Goal: Task Accomplishment & Management: Use online tool/utility

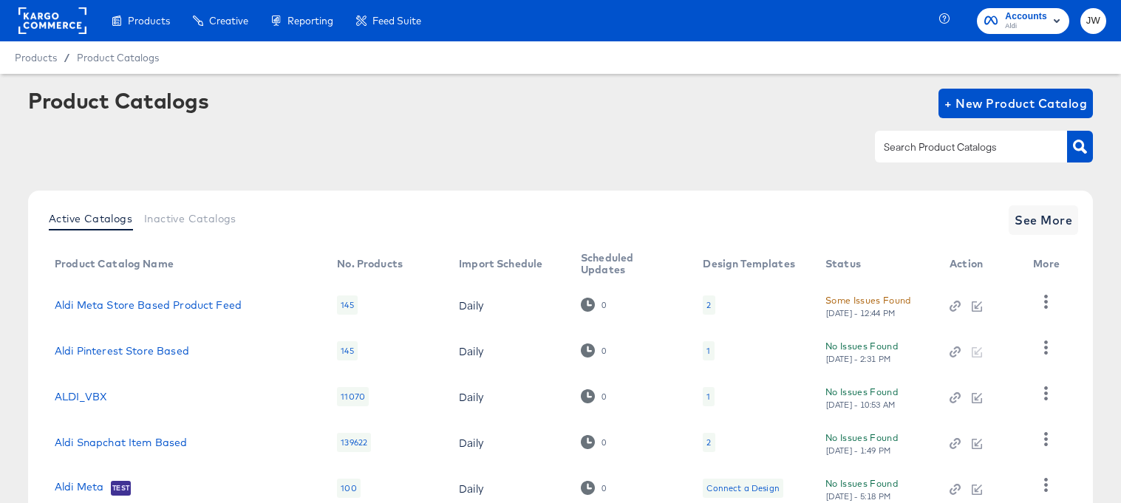
scroll to position [106, 0]
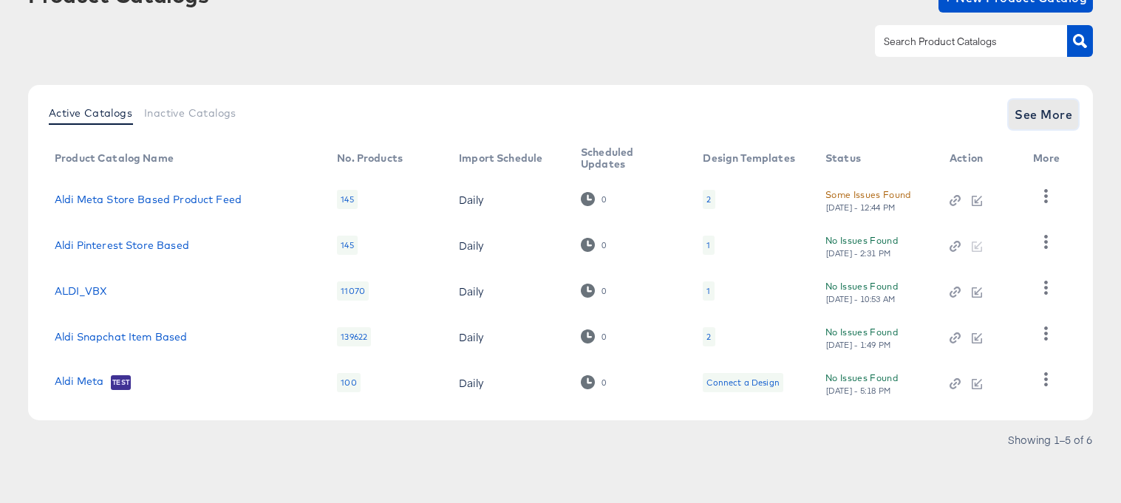
click at [1043, 109] on span "See More" at bounding box center [1044, 114] width 58 height 21
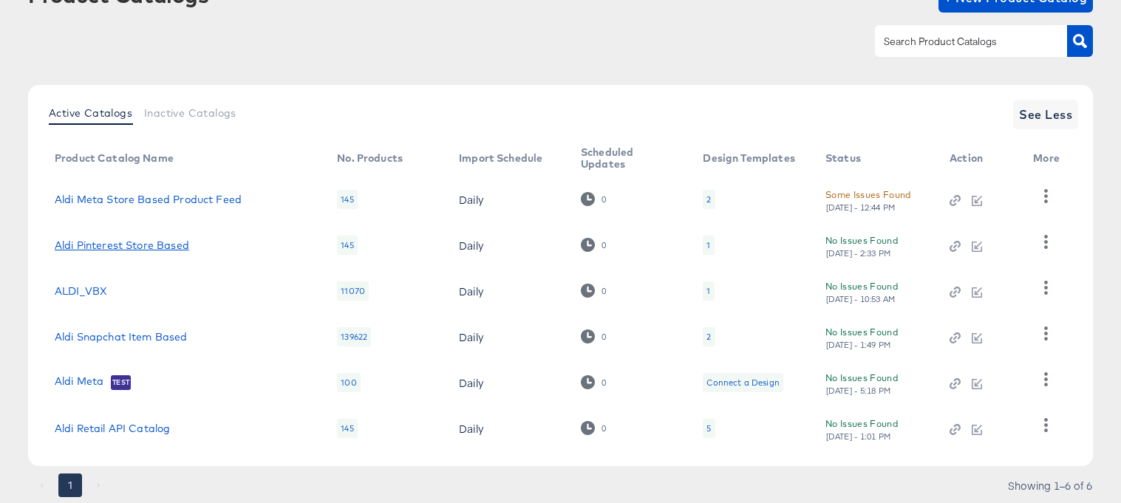
click at [125, 245] on link "Aldi Pinterest Store Based" at bounding box center [122, 246] width 135 height 12
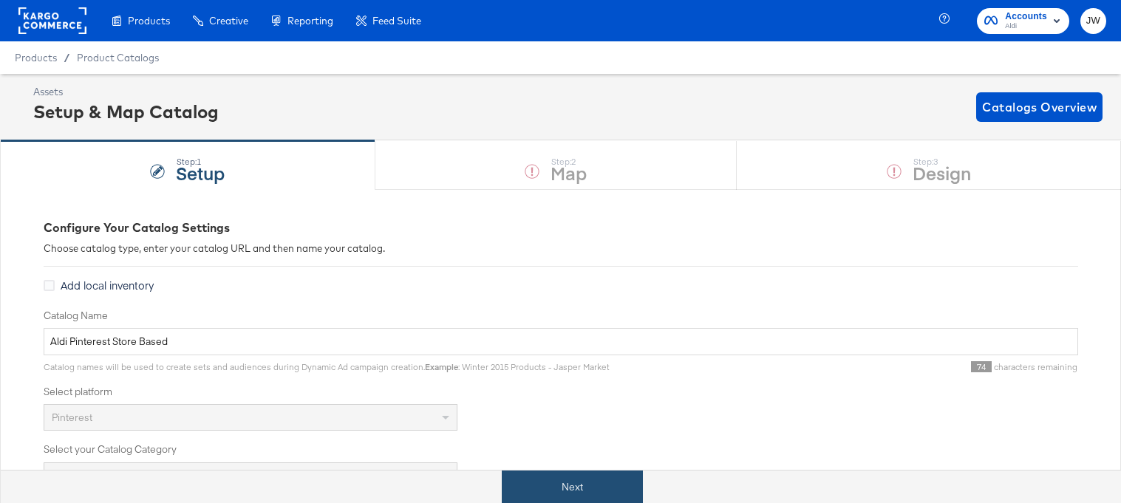
click at [528, 487] on button "Next" at bounding box center [572, 487] width 141 height 33
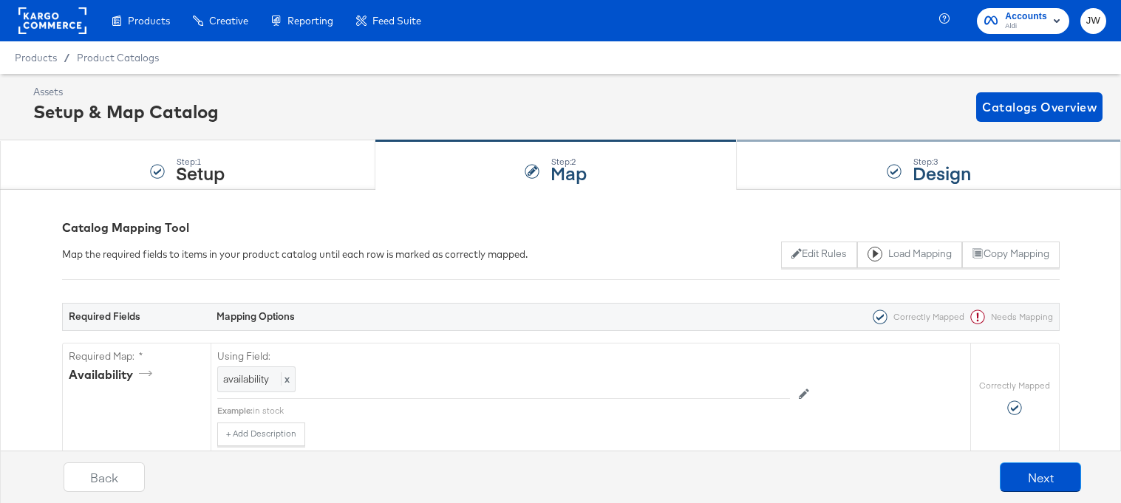
click at [822, 166] on div "Step: 3 Design" at bounding box center [929, 165] width 384 height 49
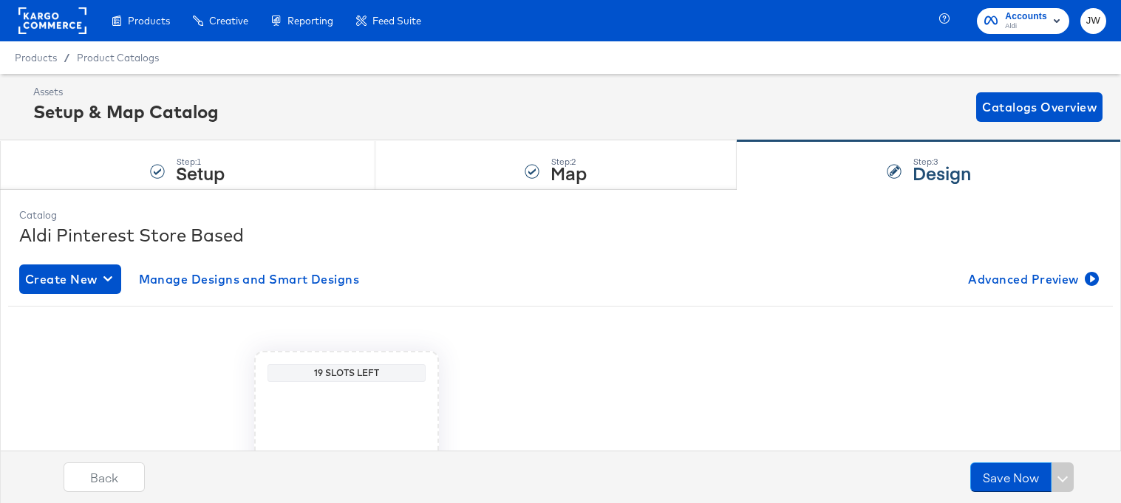
scroll to position [201, 0]
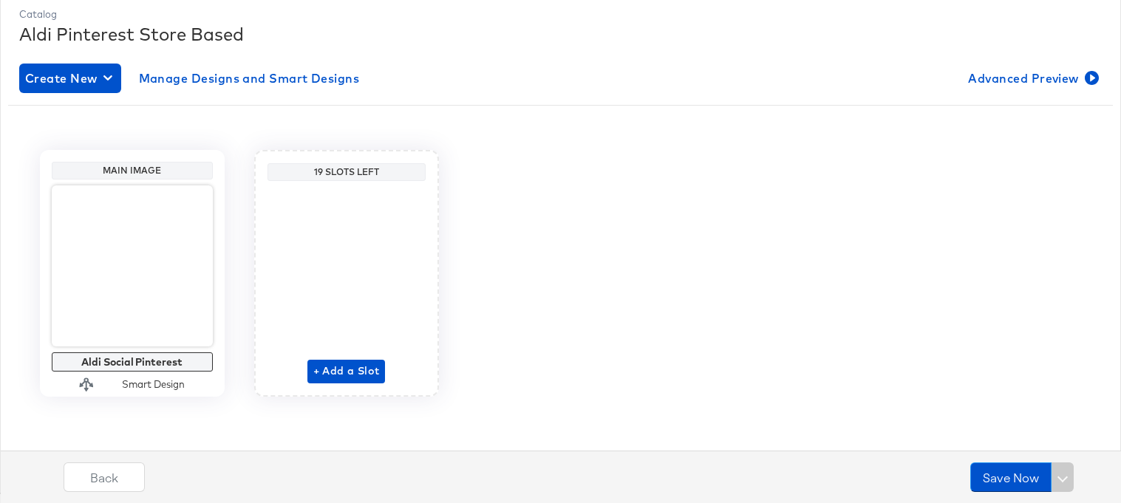
scroll to position [94, 0]
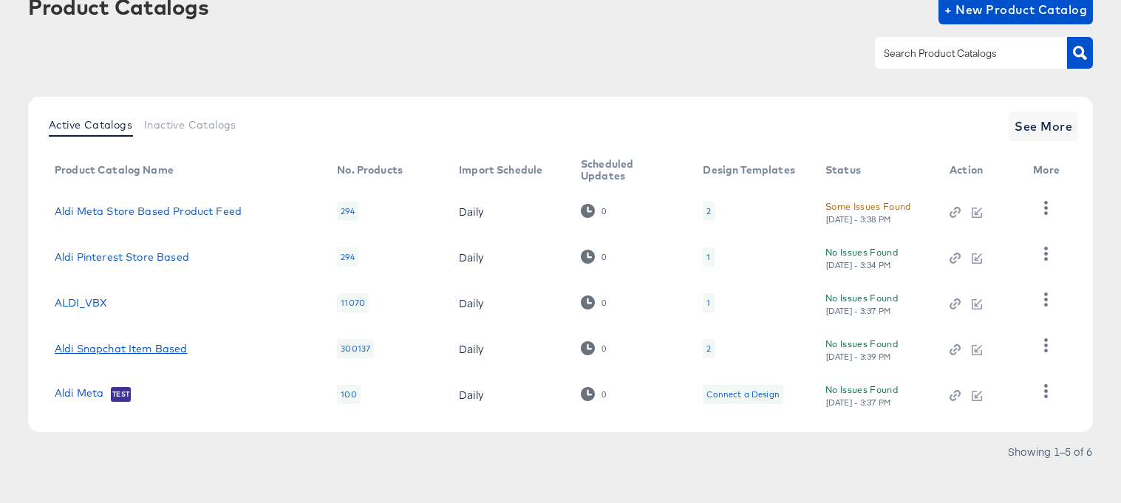
click at [105, 344] on link "Aldi Snapchat Item Based" at bounding box center [121, 349] width 133 height 12
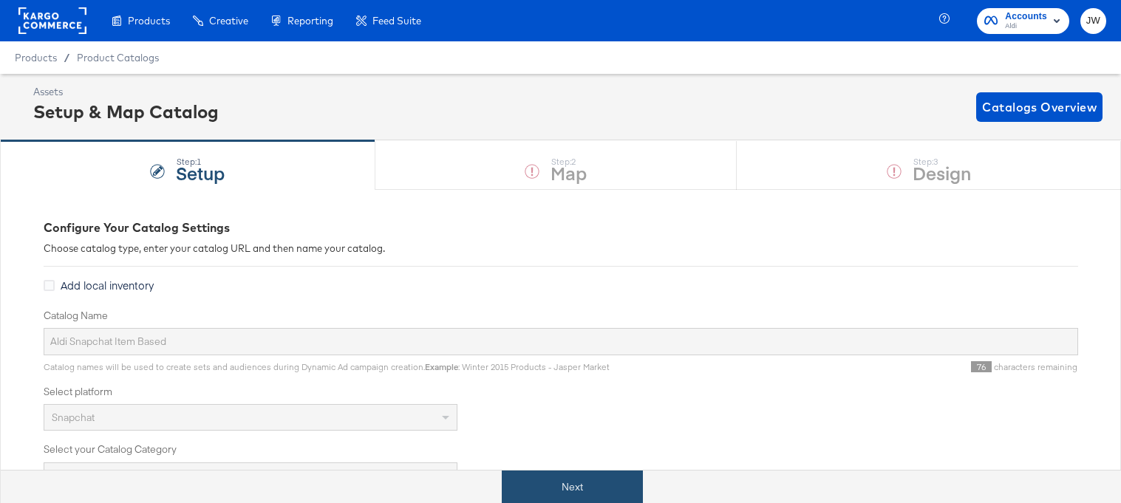
click at [545, 488] on button "Next" at bounding box center [572, 487] width 141 height 33
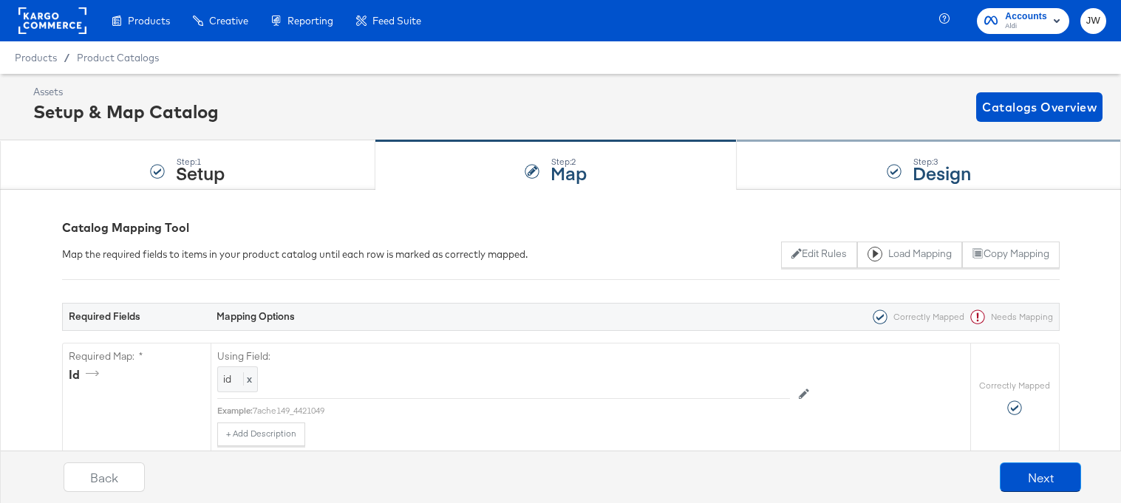
click at [804, 169] on div "Step: 3 Design" at bounding box center [929, 165] width 384 height 49
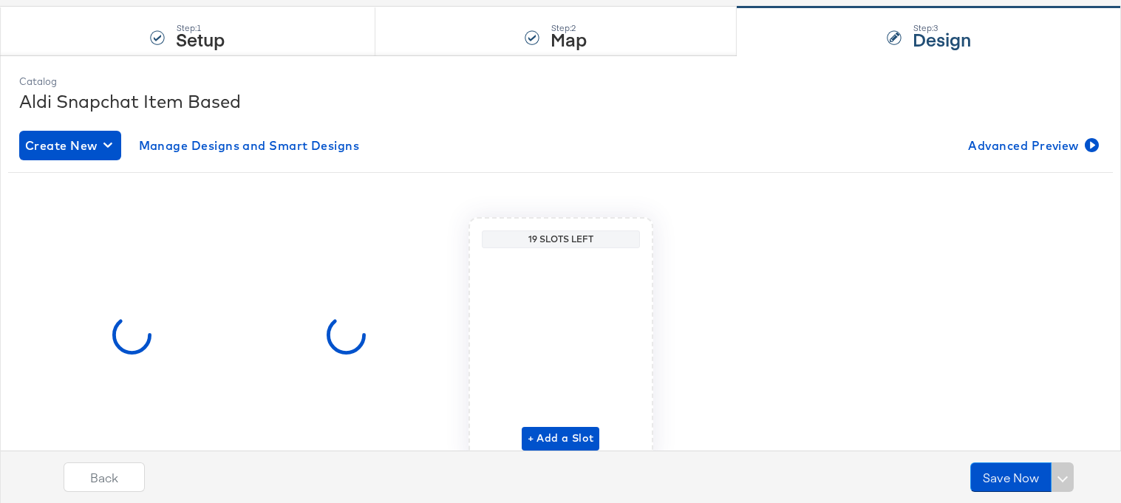
scroll to position [201, 0]
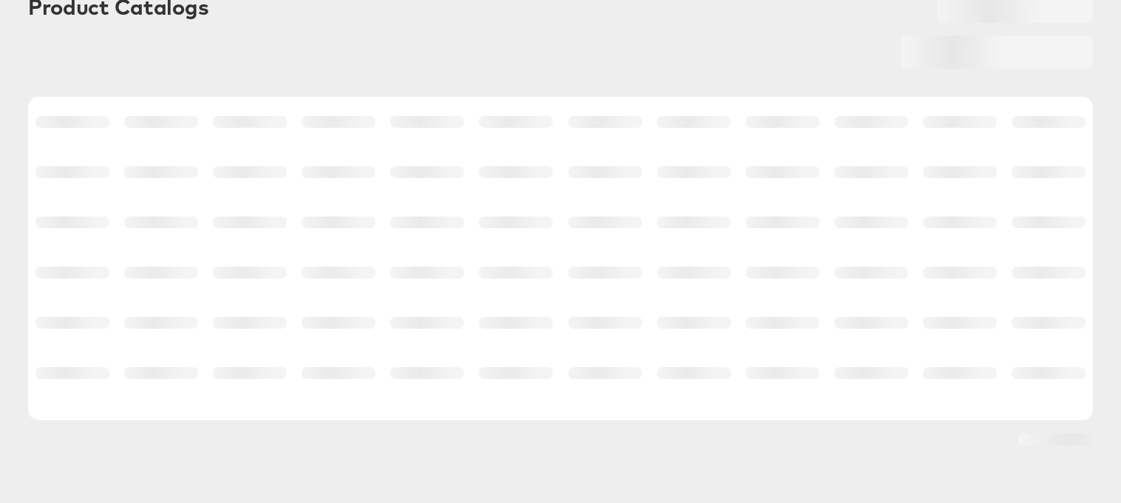
scroll to position [94, 0]
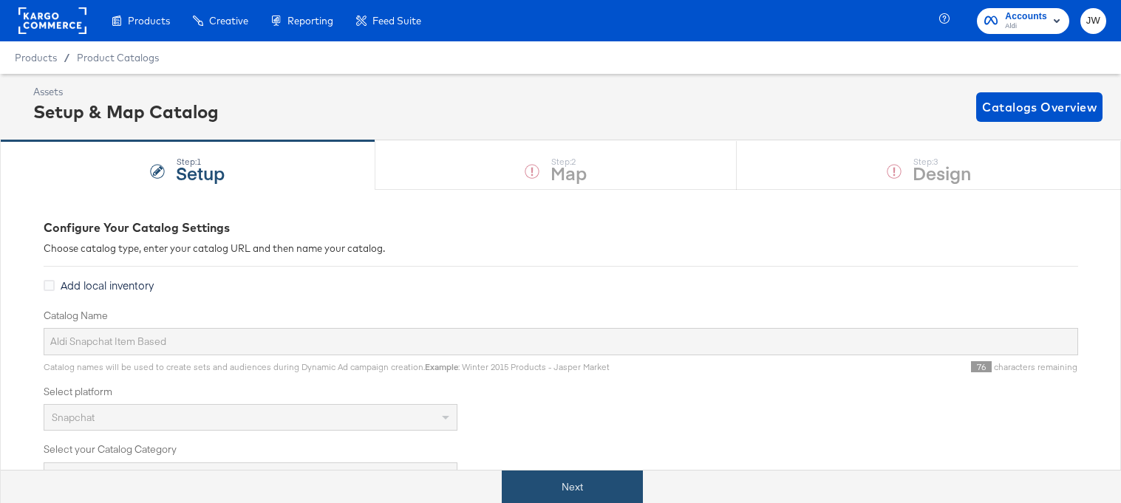
click at [551, 476] on button "Next" at bounding box center [572, 487] width 141 height 33
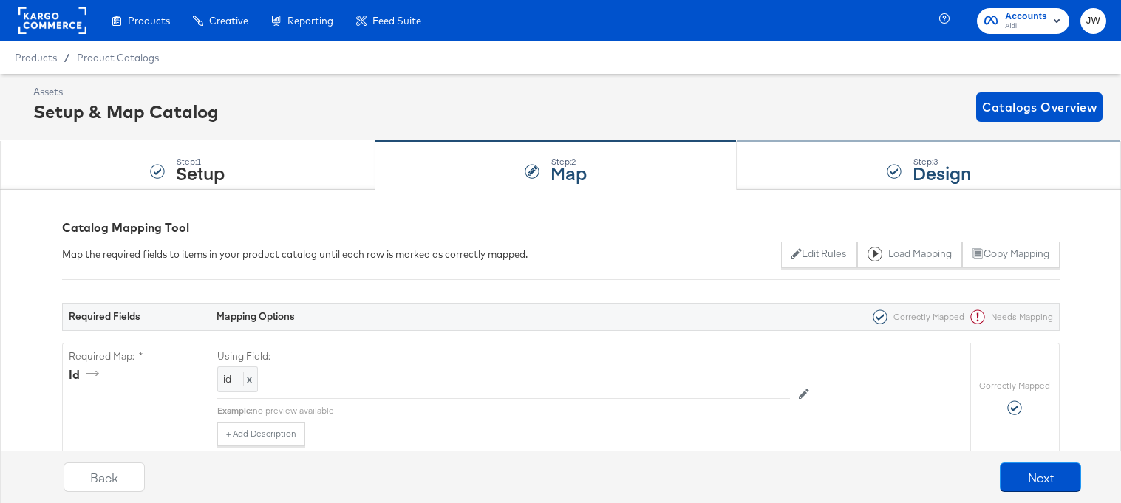
click at [815, 175] on div "Step: 3 Design" at bounding box center [929, 165] width 384 height 49
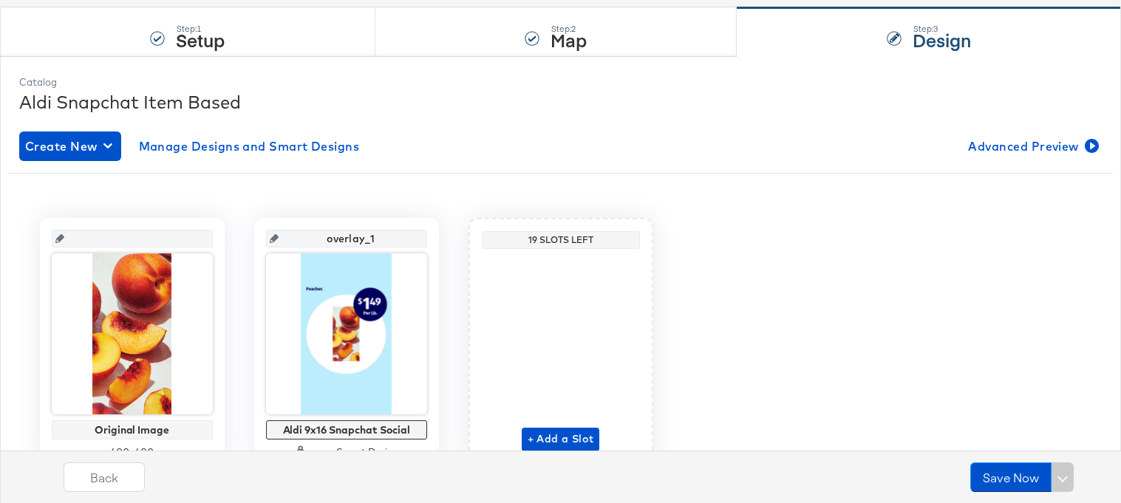
scroll to position [201, 0]
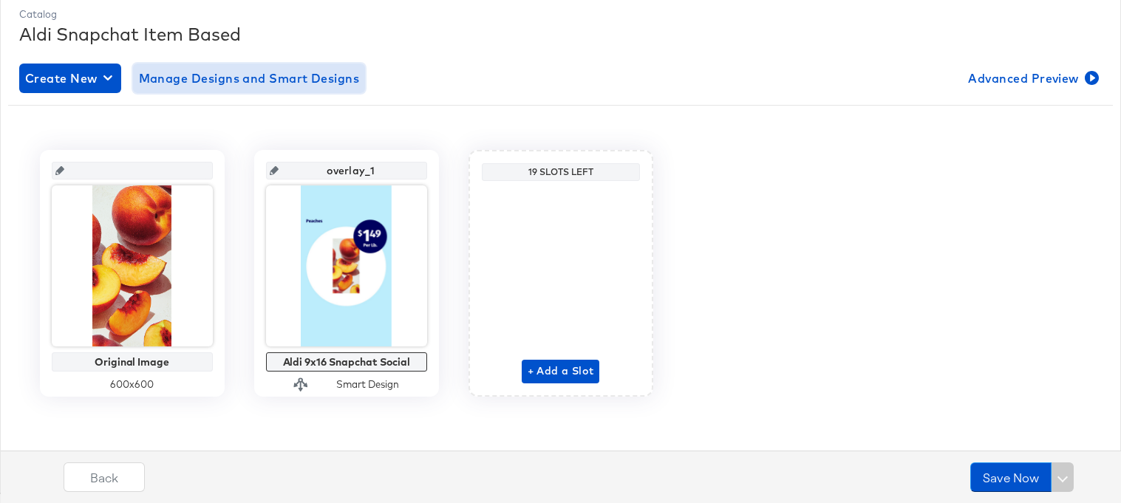
click at [325, 81] on span "Manage Designs and Smart Designs" at bounding box center [249, 78] width 221 height 21
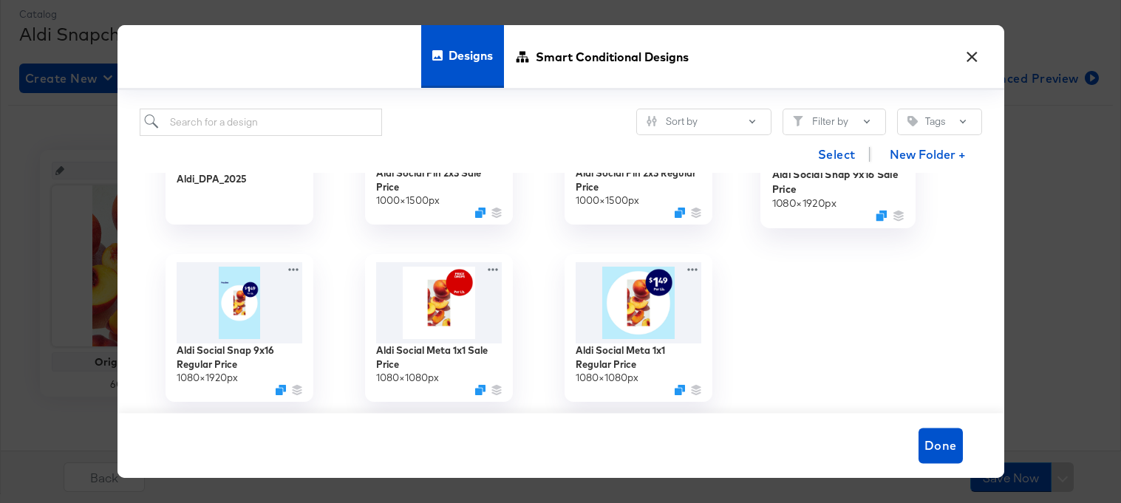
scroll to position [106, 0]
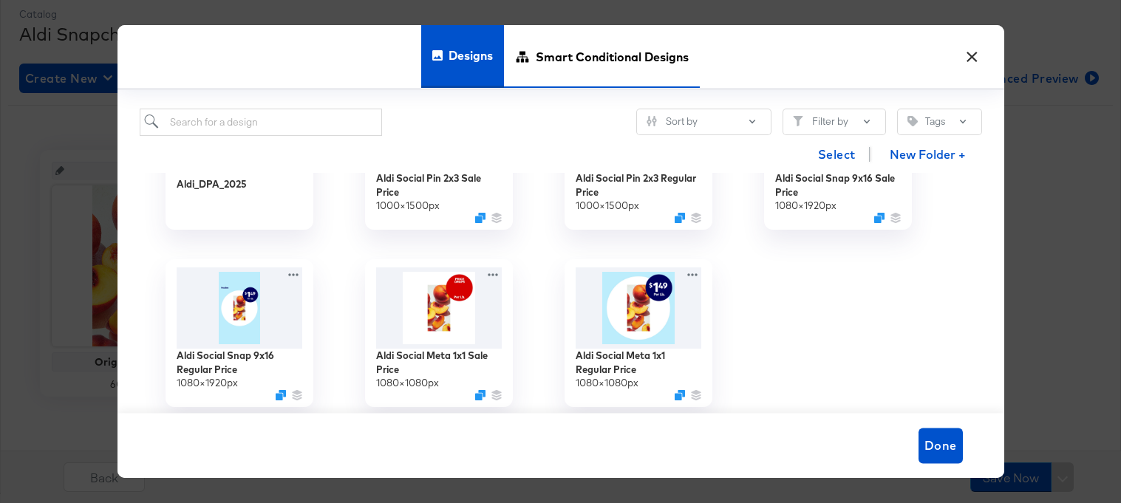
click at [599, 52] on span "Smart Conditional Designs" at bounding box center [612, 56] width 153 height 65
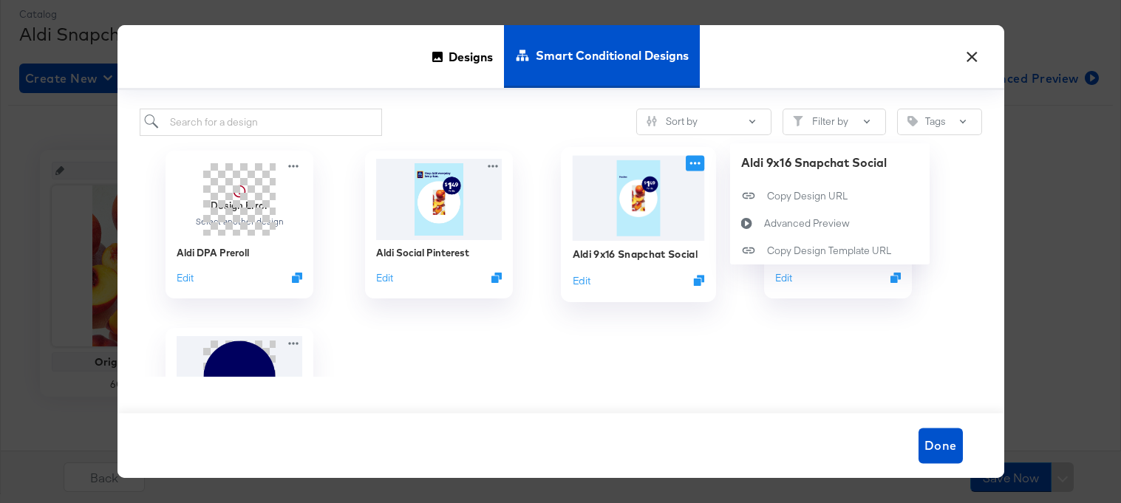
click at [693, 166] on icon at bounding box center [695, 163] width 18 height 16
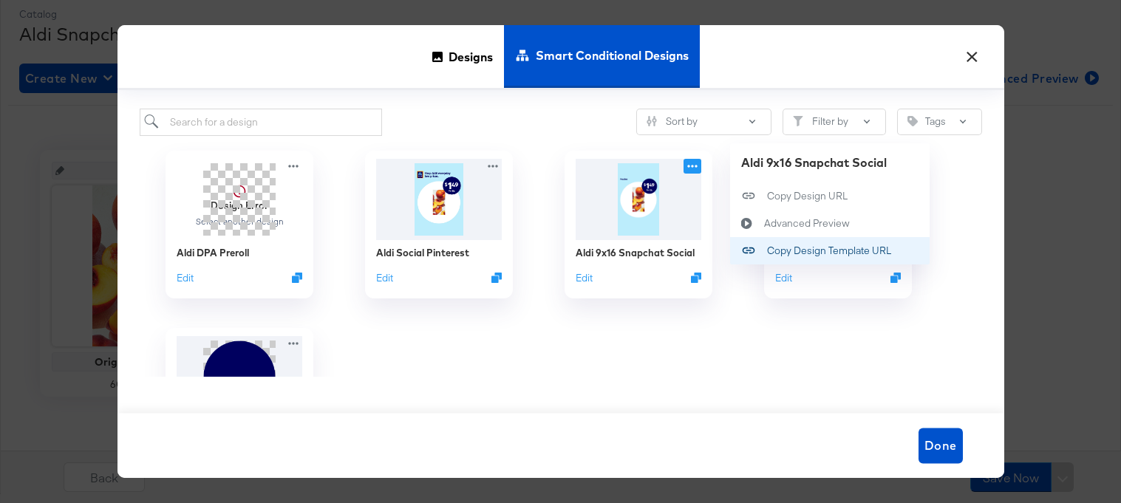
click at [767, 251] on div "Copy Design Template URL Copy Design Template URL" at bounding box center [767, 251] width 0 height 0
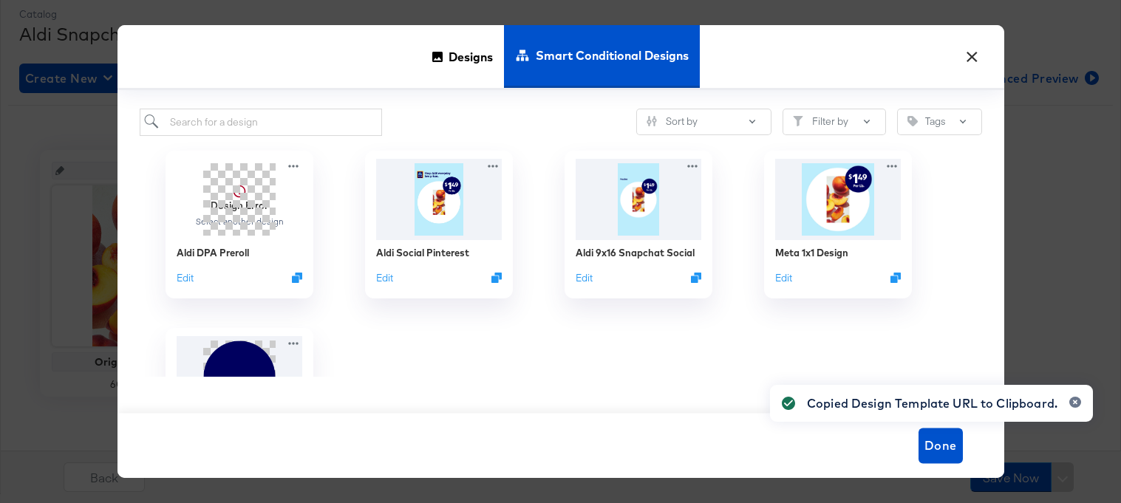
click at [978, 54] on button "×" at bounding box center [972, 53] width 27 height 27
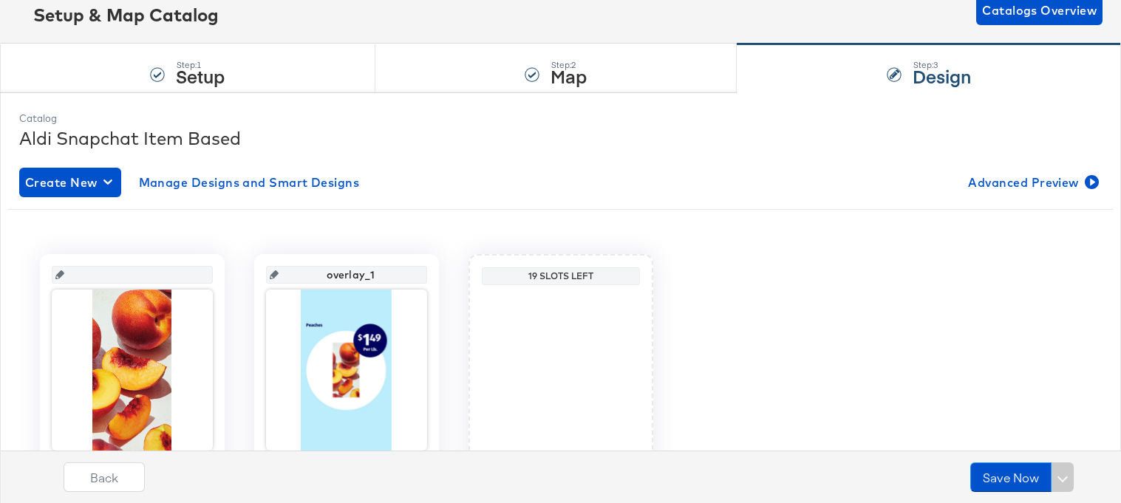
scroll to position [62, 0]
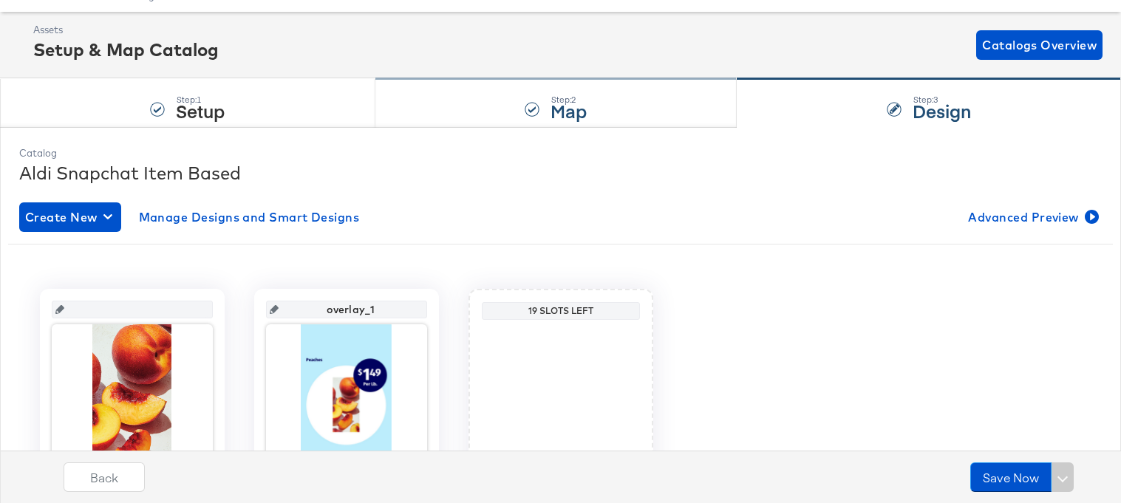
click at [415, 119] on div "Step: 2 Map" at bounding box center [557, 103] width 362 height 49
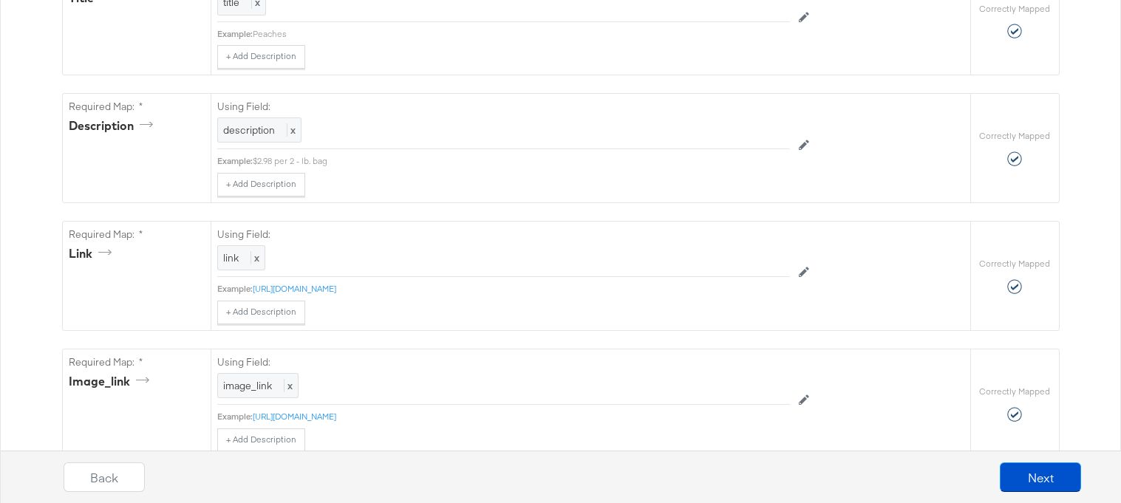
scroll to position [574, 0]
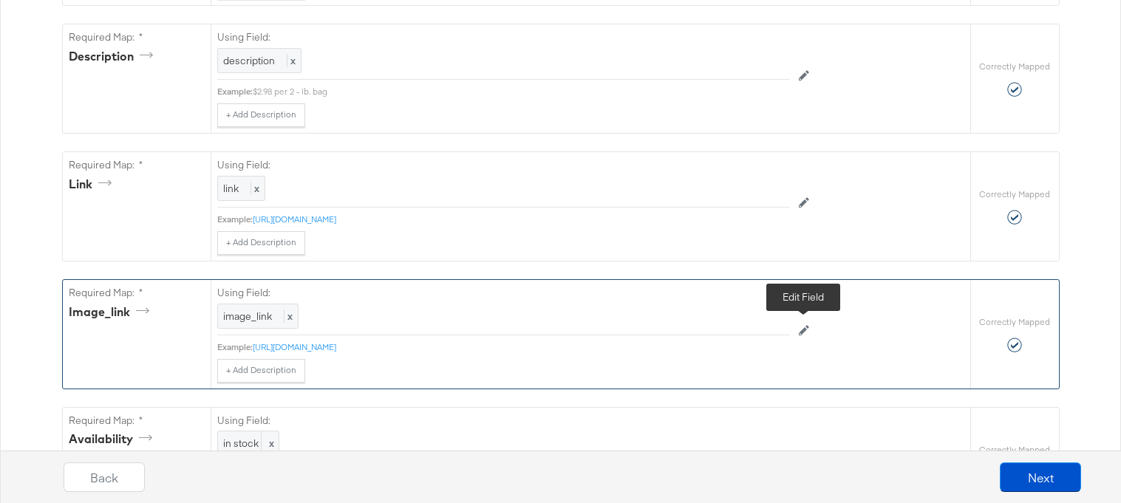
click at [808, 334] on icon at bounding box center [804, 330] width 10 height 10
click at [744, 317] on div at bounding box center [756, 319] width 55 height 22
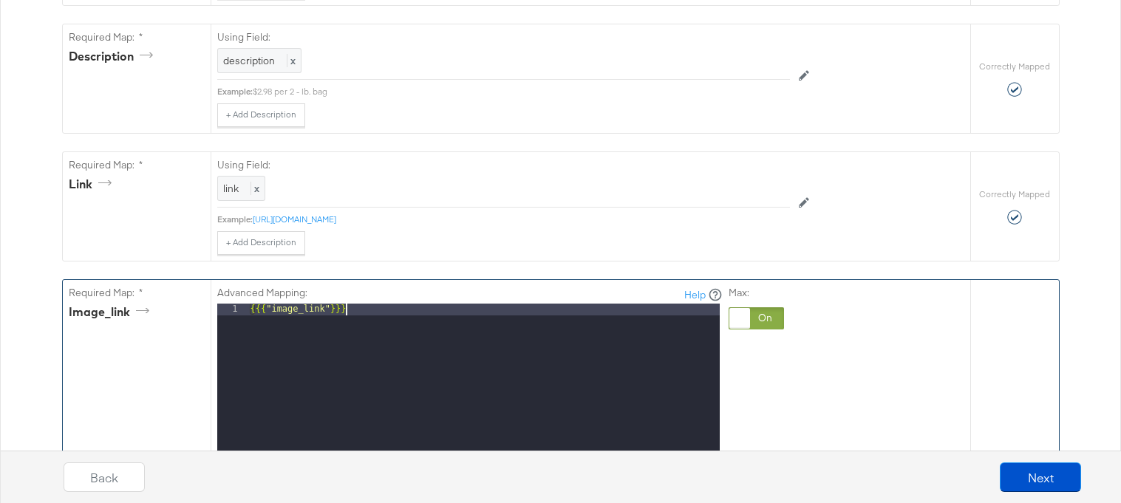
click at [560, 331] on div "{{{ "image_link" }}}" at bounding box center [484, 500] width 472 height 393
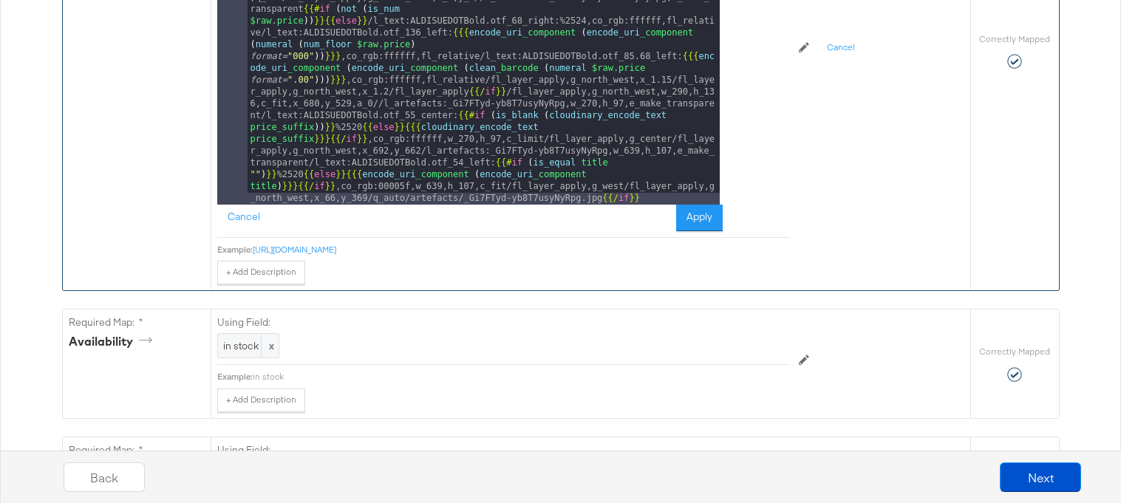
scroll to position [1031, 0]
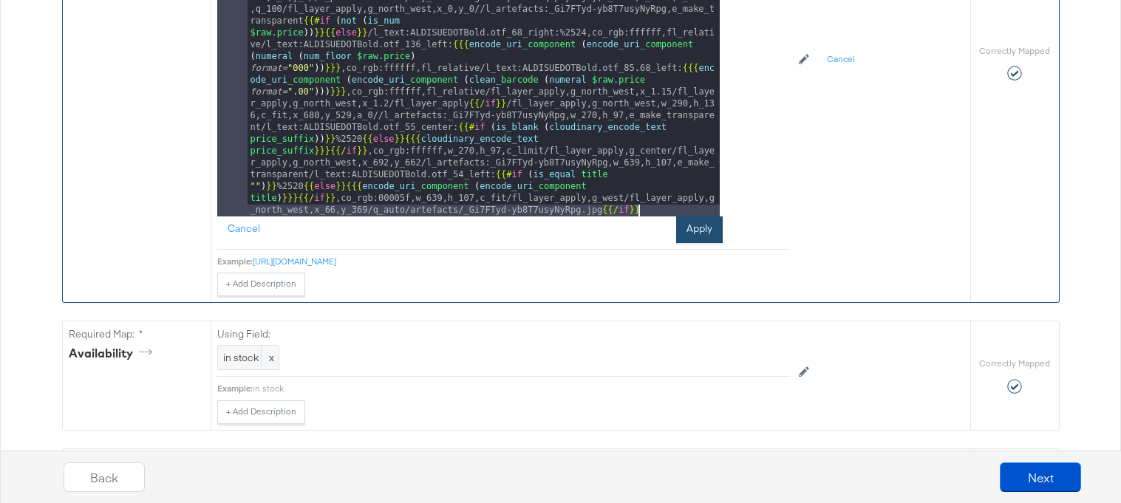
click at [696, 234] on button "Apply" at bounding box center [699, 230] width 47 height 27
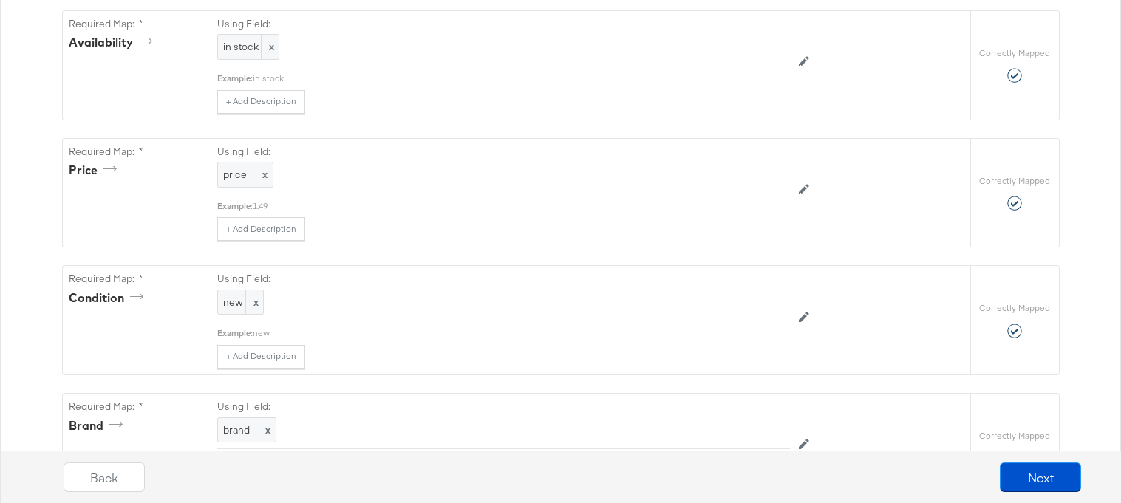
scroll to position [1356, 0]
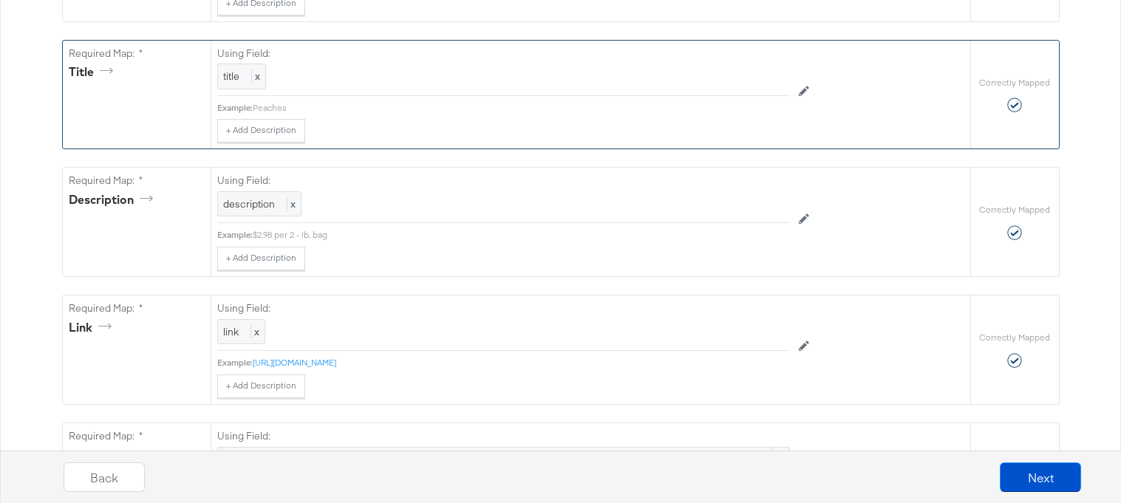
scroll to position [744, 0]
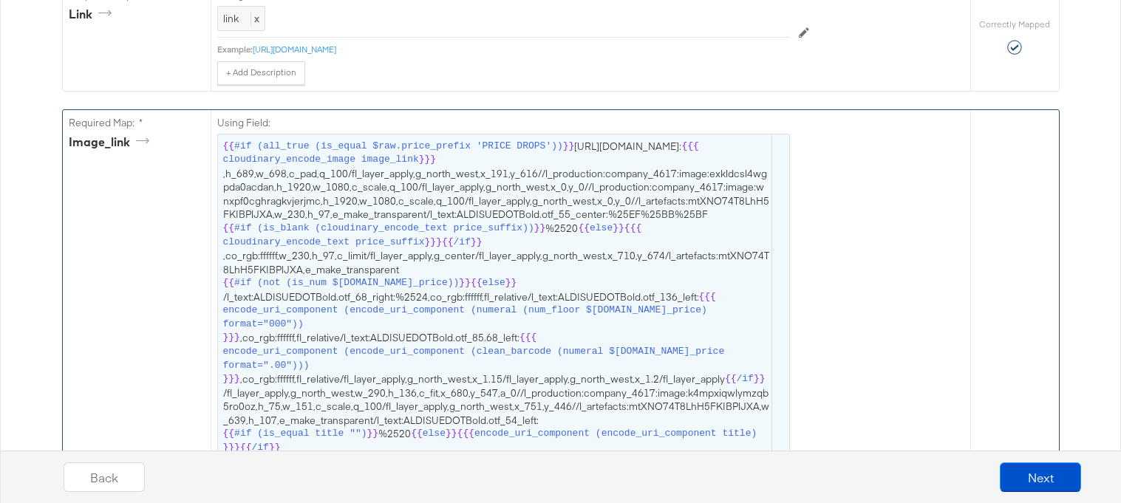
click at [653, 152] on span "{{ #if (all_true (is_equal $raw.price_prefix 'PRICE DROPS')) }} [URL][DOMAIN_NA…" at bounding box center [503, 462] width 561 height 645
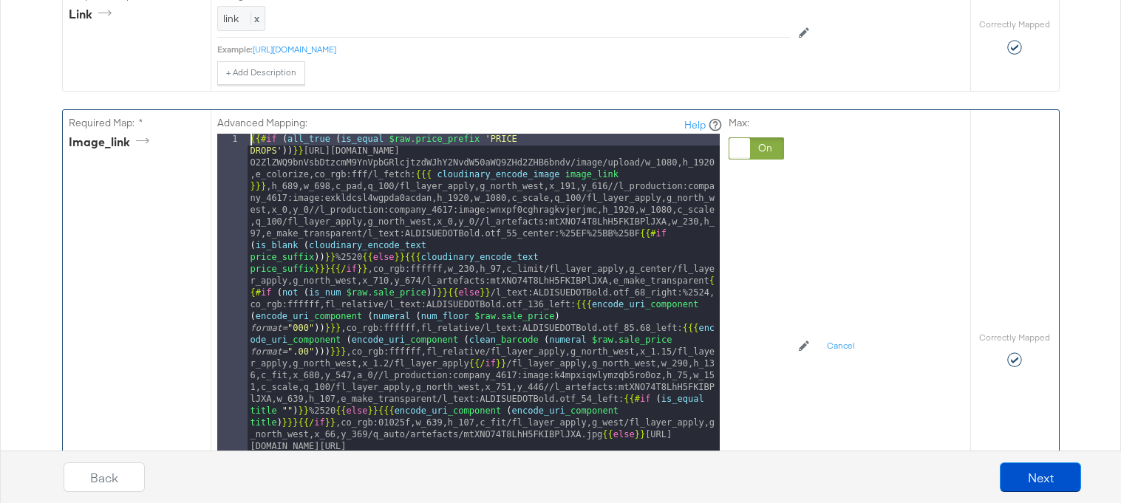
scroll to position [222, 0]
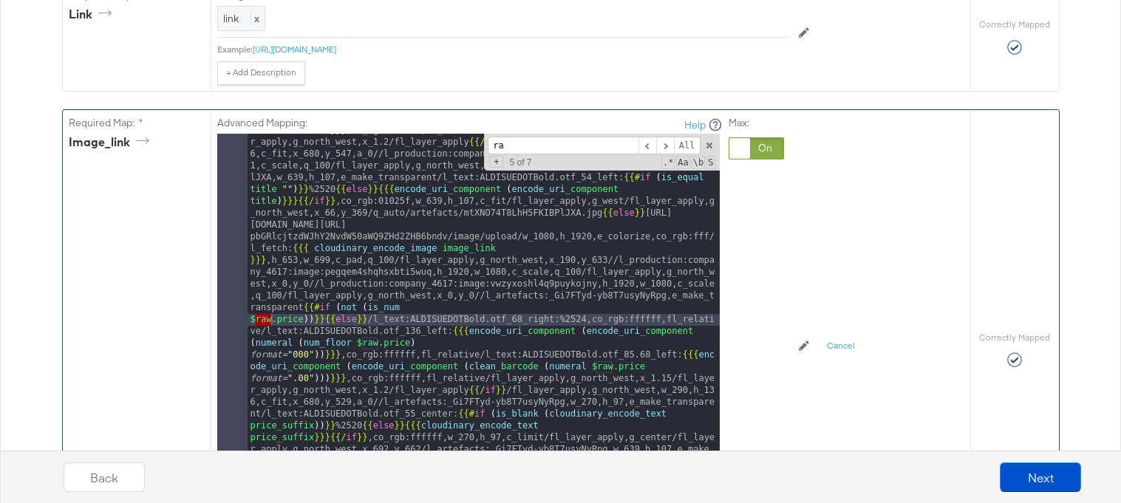
type input "r"
paste input "$raw."
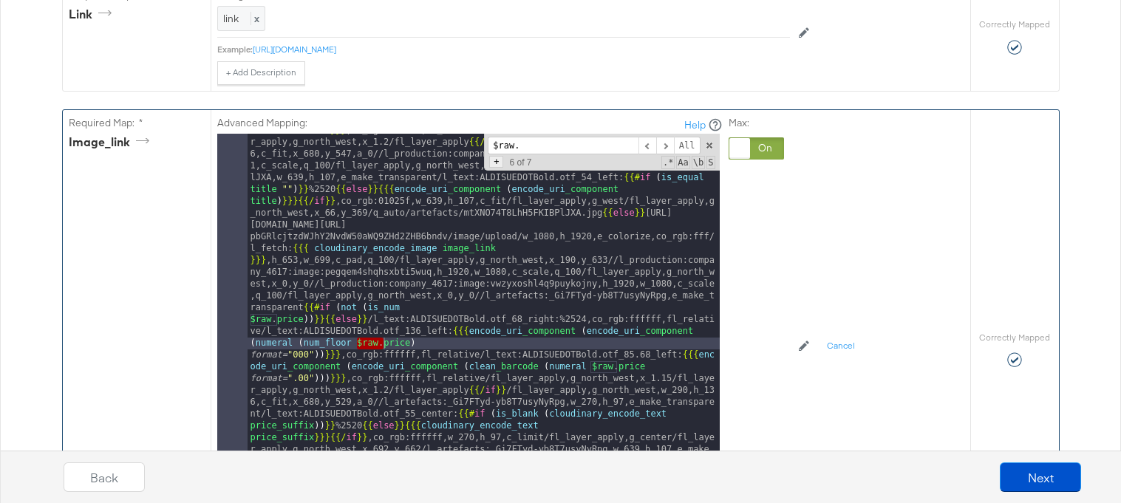
click at [496, 166] on span "+" at bounding box center [496, 162] width 14 height 12
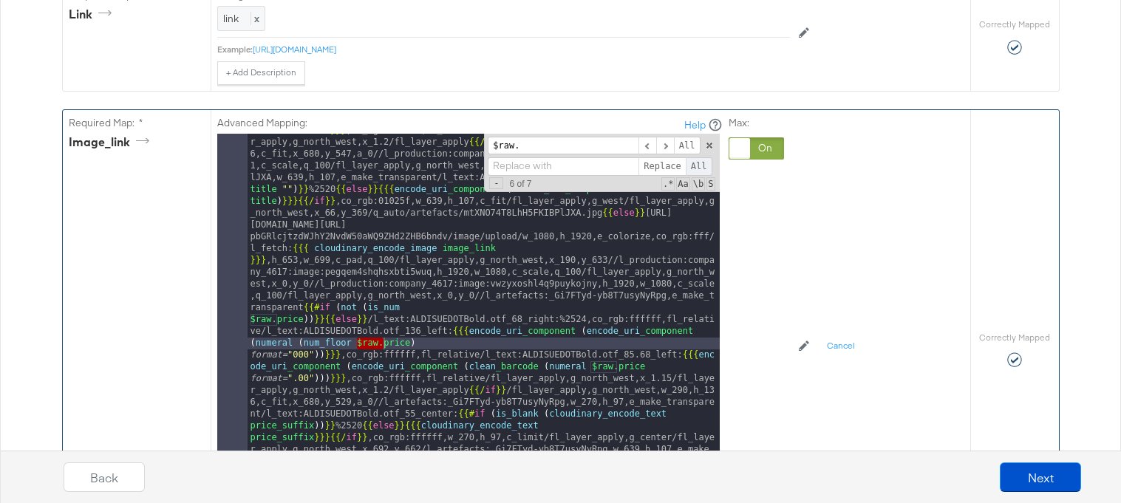
click at [701, 164] on span "All" at bounding box center [699, 166] width 27 height 18
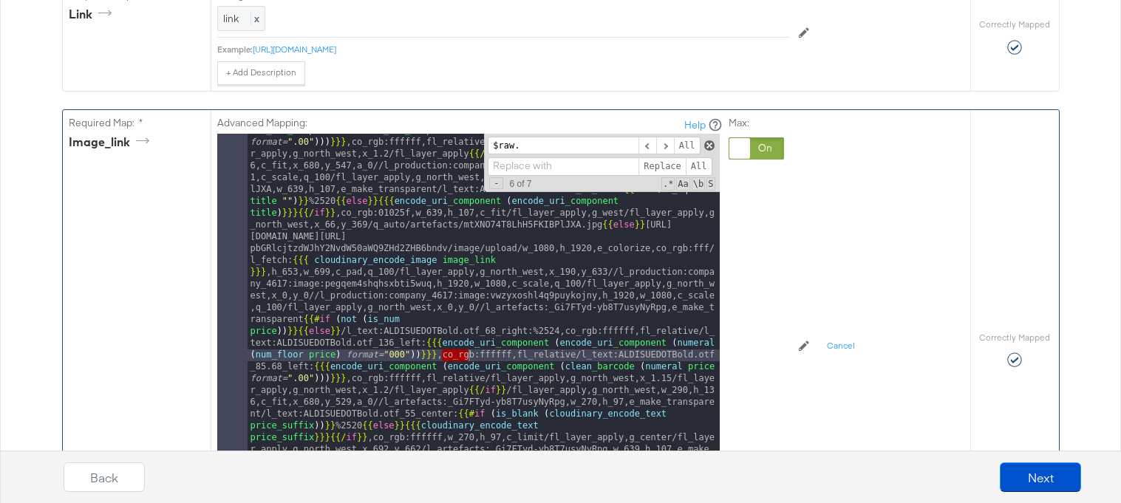
click at [709, 147] on span at bounding box center [709, 145] width 10 height 10
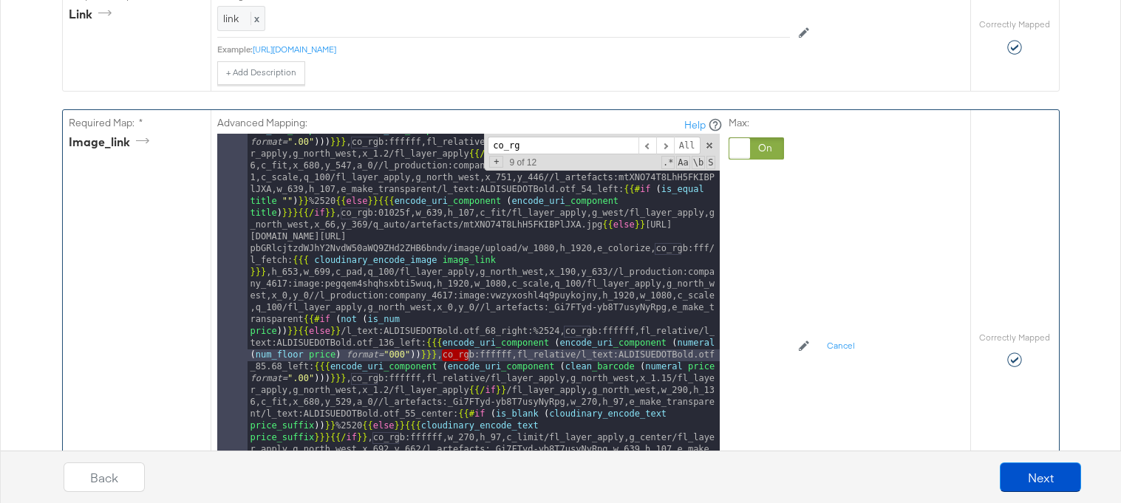
paste input "$raw."
click at [709, 145] on span at bounding box center [709, 145] width 10 height 10
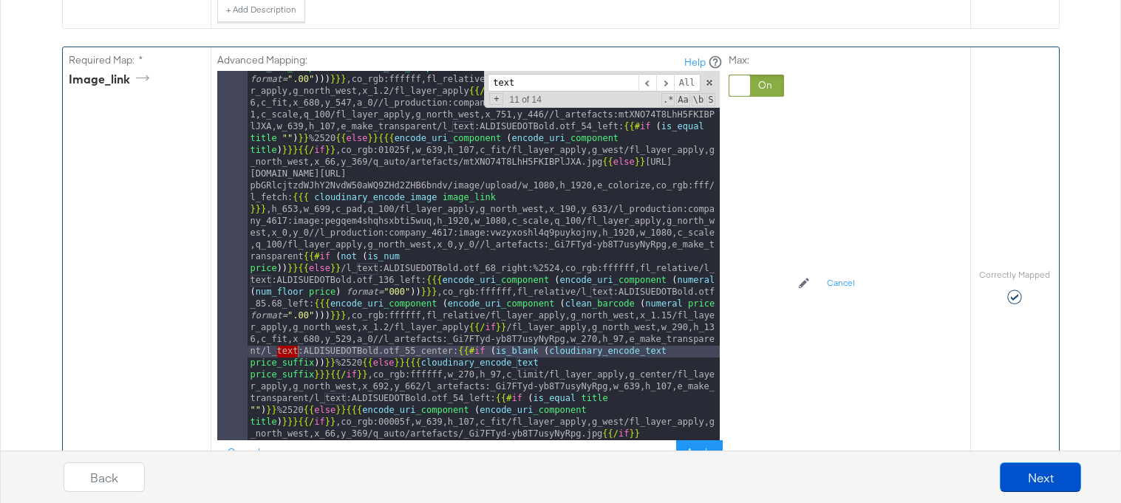
scroll to position [201, 0]
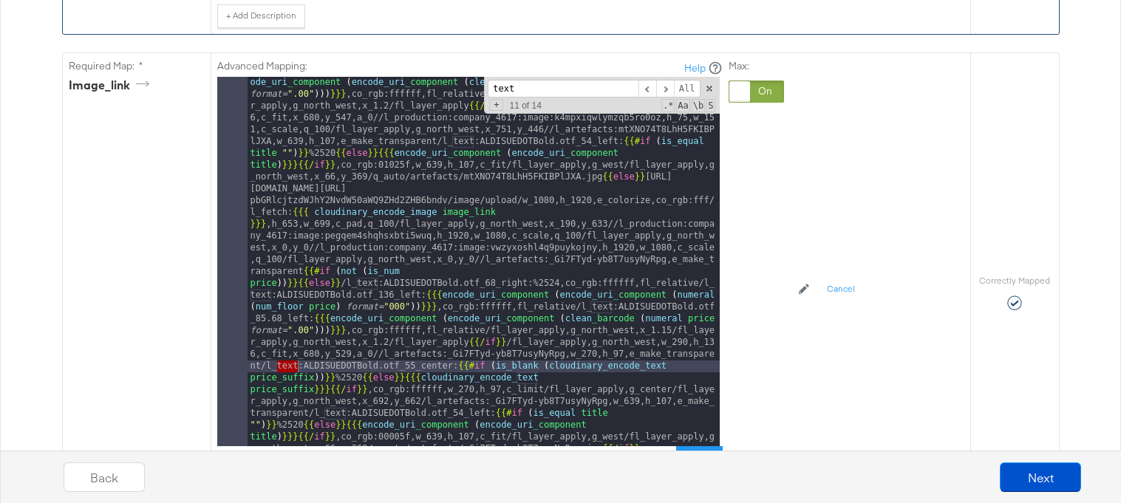
type input "text"
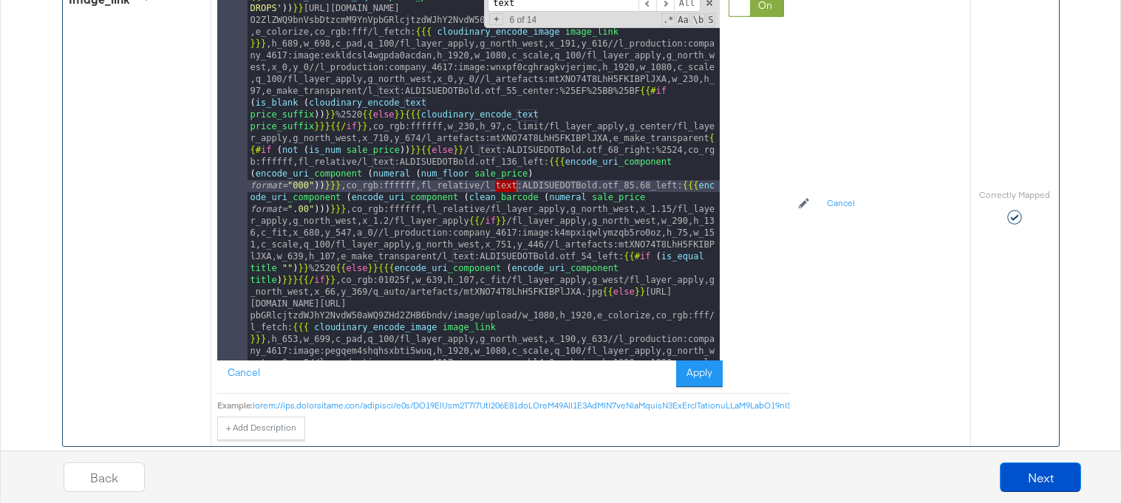
scroll to position [892, 0]
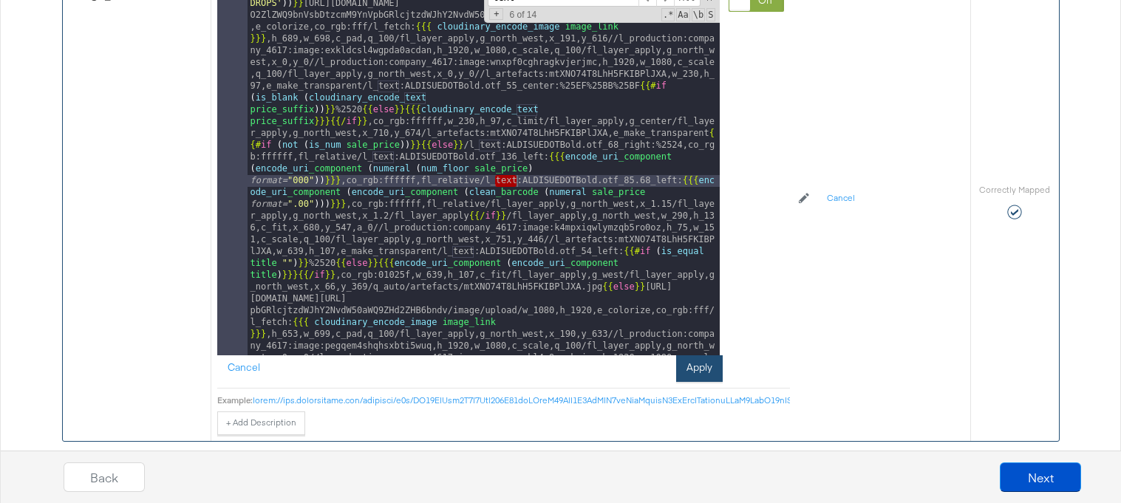
click at [691, 373] on button "Apply" at bounding box center [699, 369] width 47 height 27
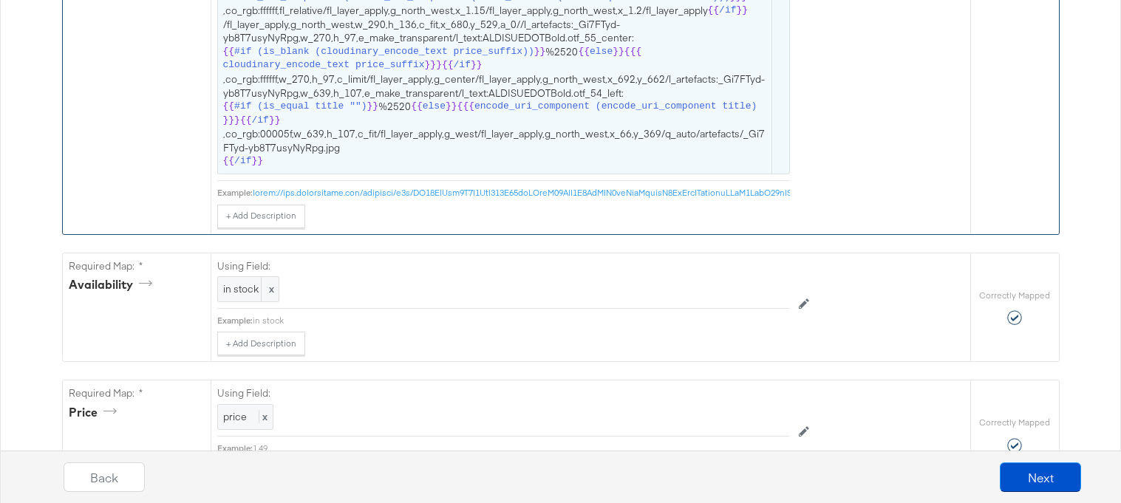
scroll to position [1373, 0]
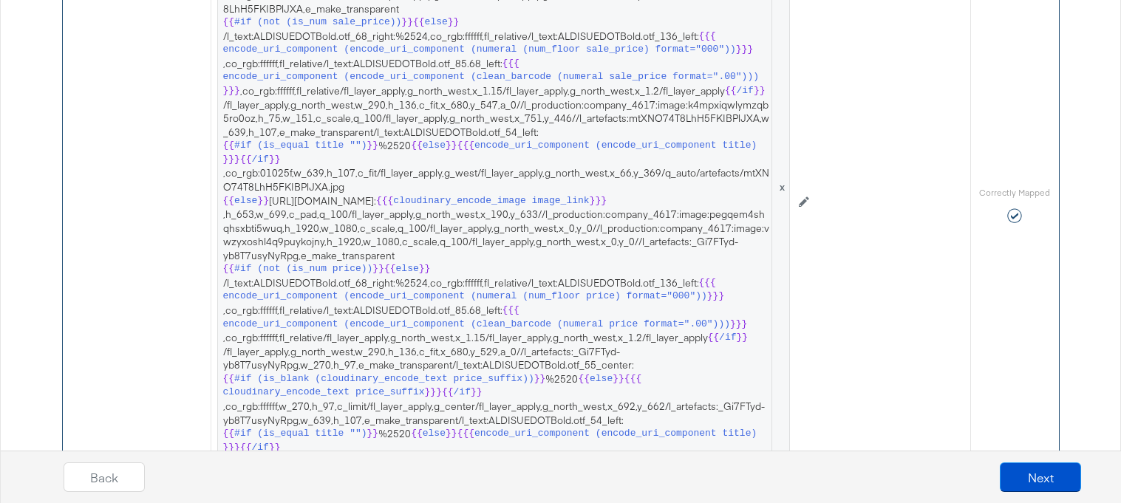
scroll to position [672, 0]
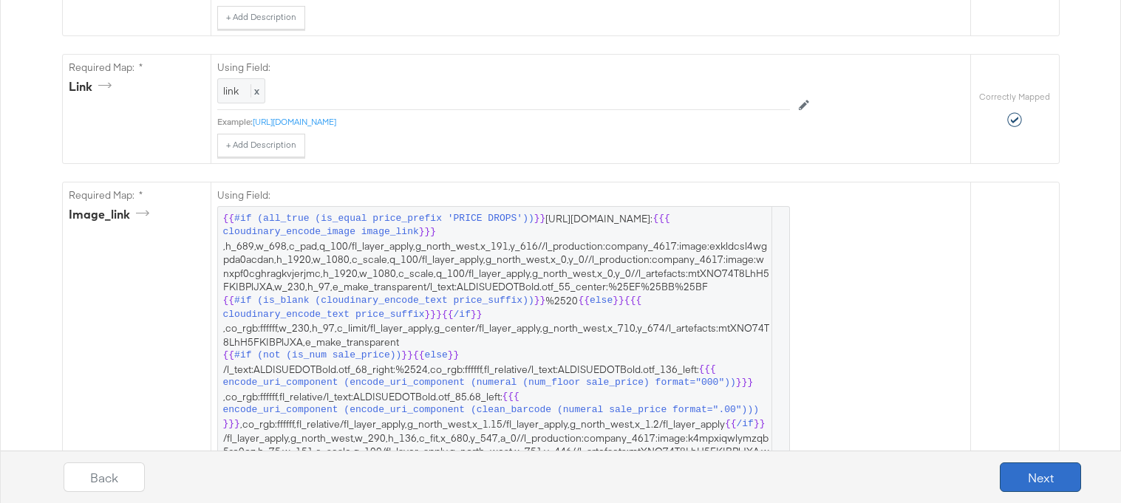
click at [1038, 478] on button "Next" at bounding box center [1040, 478] width 81 height 30
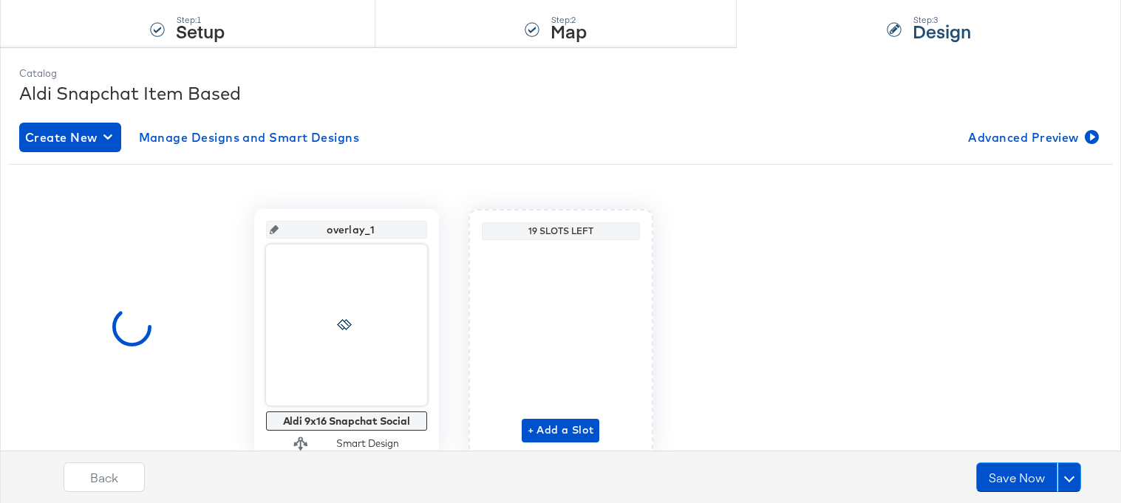
scroll to position [201, 0]
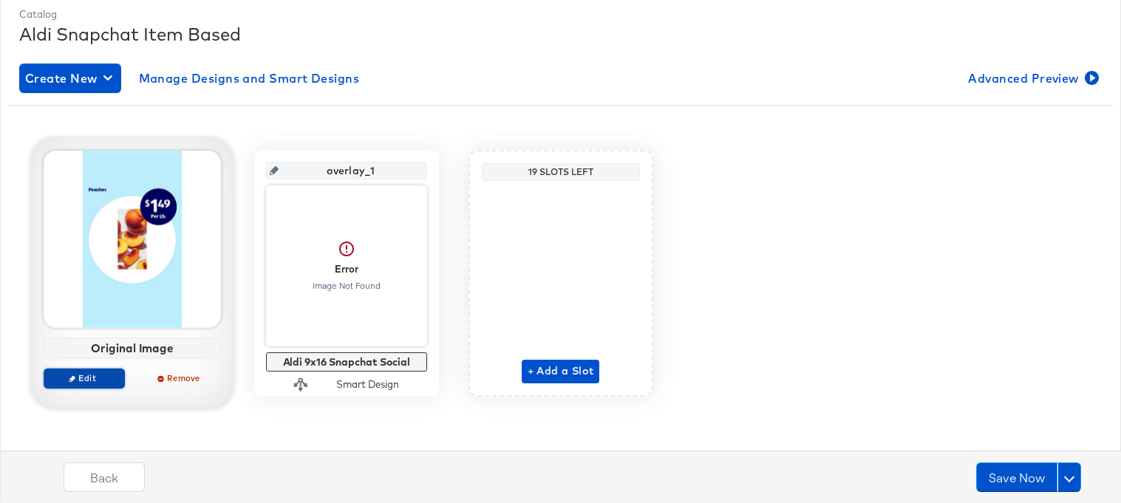
click at [101, 376] on span "Edit" at bounding box center [84, 378] width 68 height 11
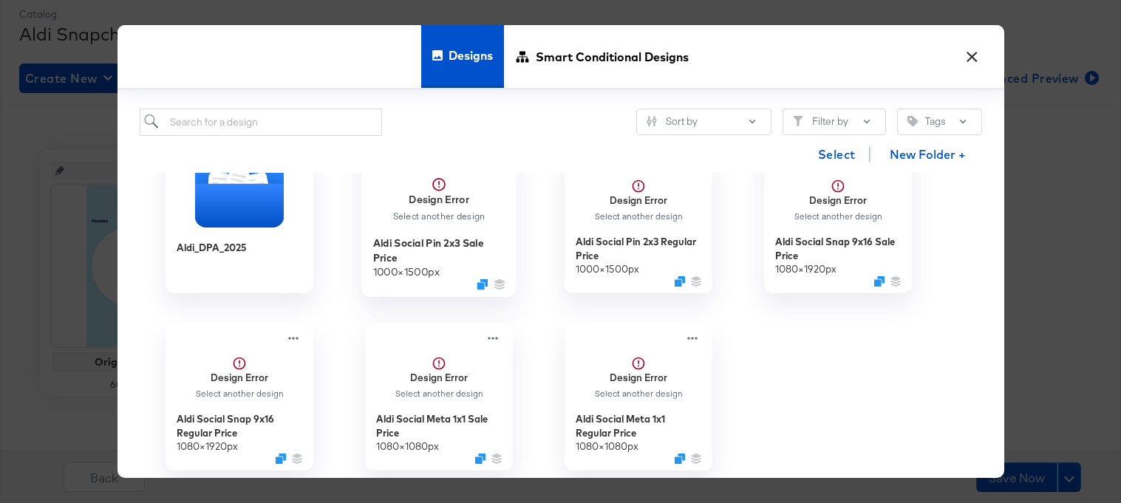
scroll to position [0, 0]
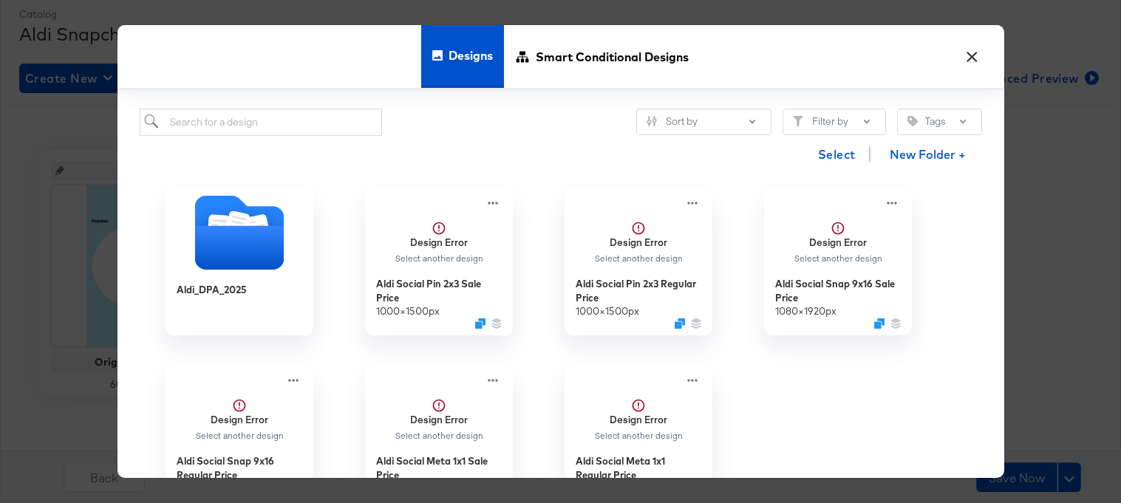
click at [977, 61] on button "×" at bounding box center [972, 53] width 27 height 27
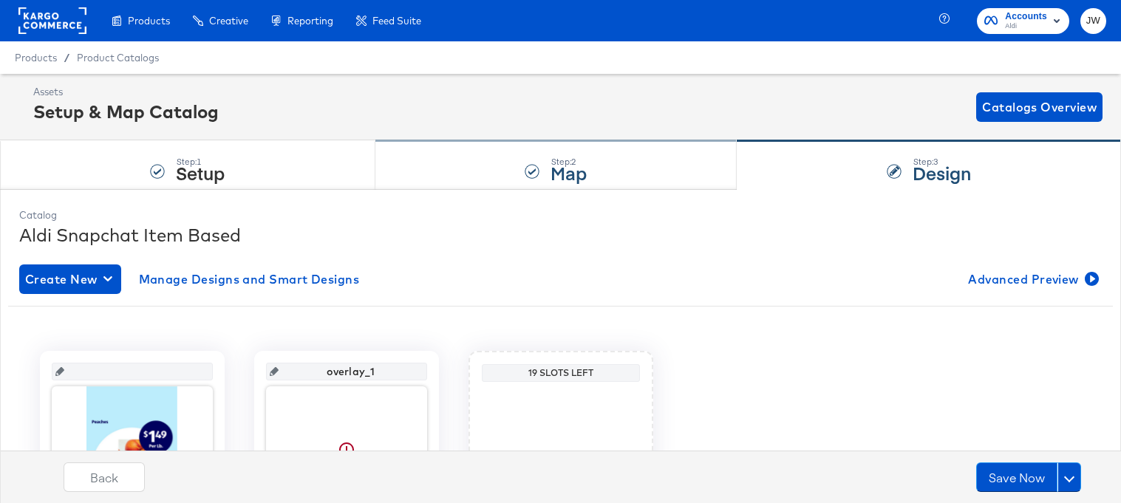
click at [492, 177] on div "Step: 2 Map" at bounding box center [557, 165] width 362 height 49
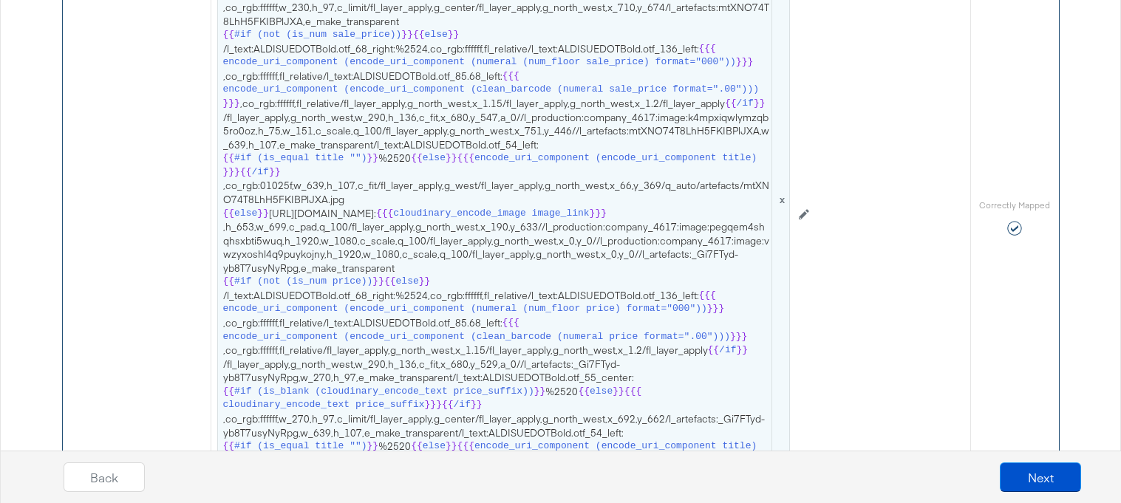
scroll to position [1016, 0]
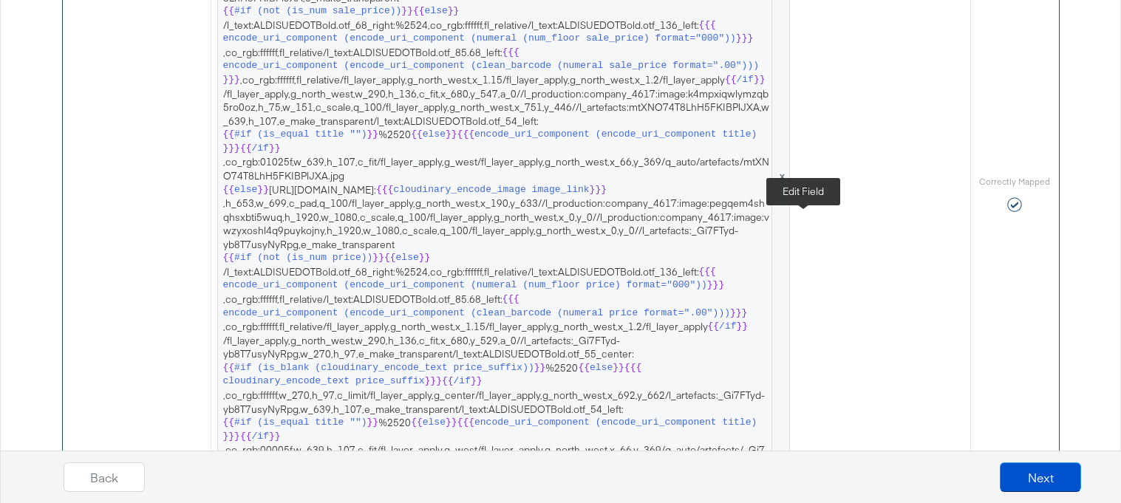
click at [799, 196] on icon at bounding box center [804, 191] width 10 height 10
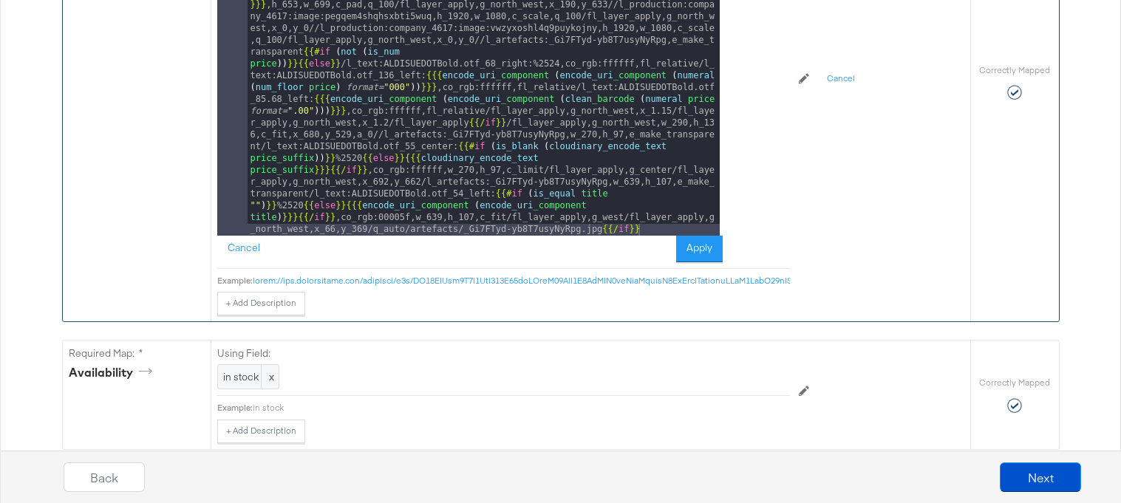
scroll to position [1013, 0]
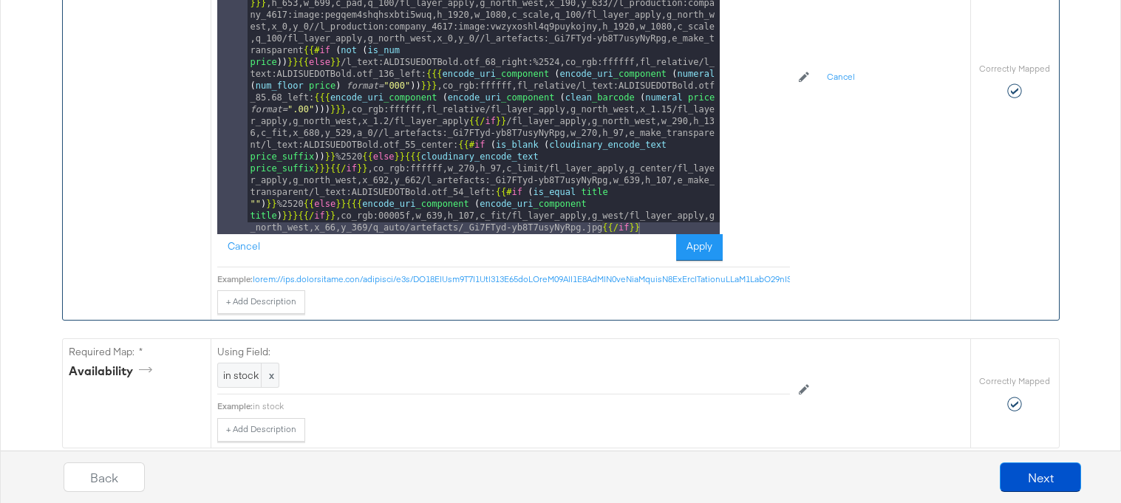
click at [649, 226] on div "{{# if ( all_true ( is_equal price_prefix 'PRICE DROPS' )) }} [URL][DOMAIN_NAME…" at bounding box center [484, 419] width 472 height 1529
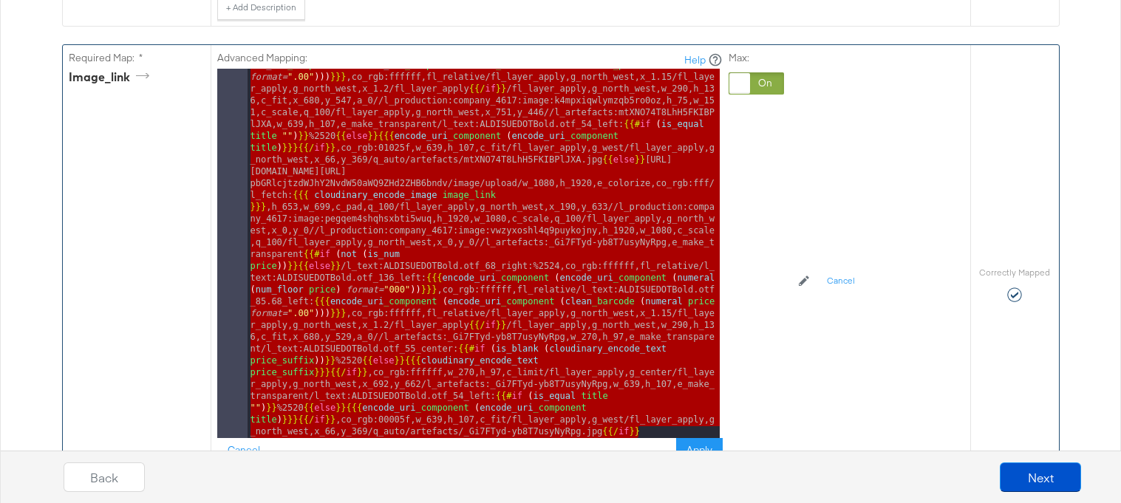
scroll to position [210, 0]
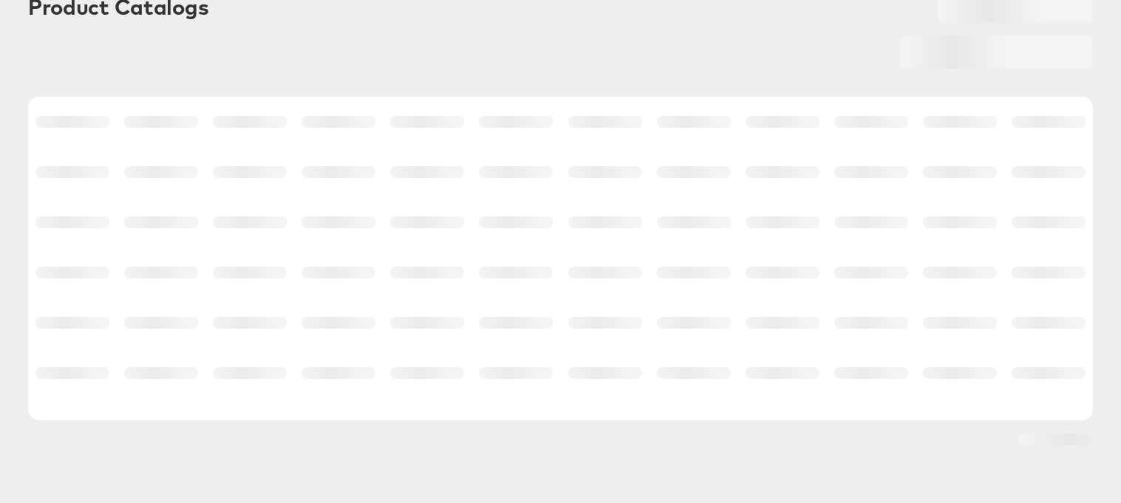
scroll to position [94, 0]
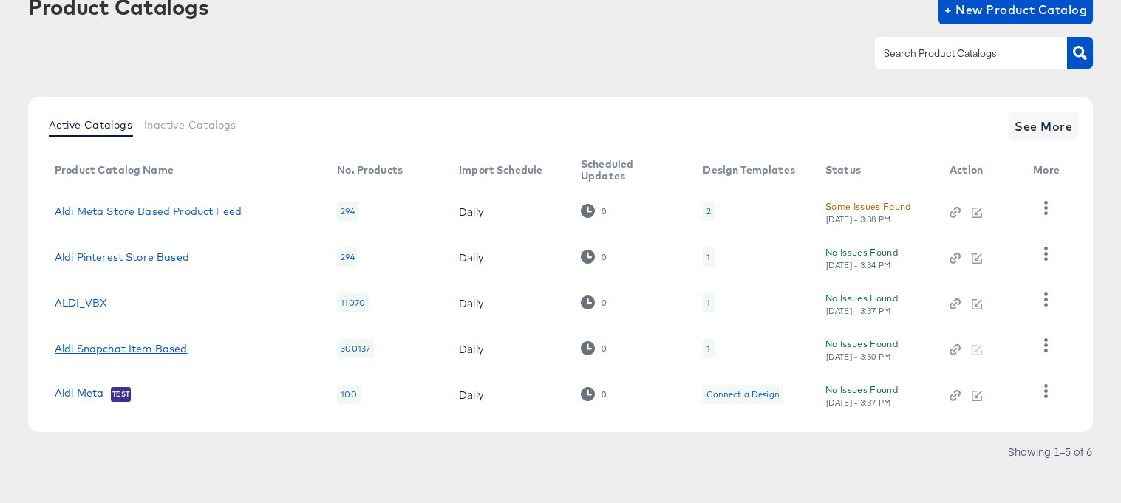
click at [132, 345] on link "Aldi Snapchat Item Based" at bounding box center [121, 349] width 133 height 12
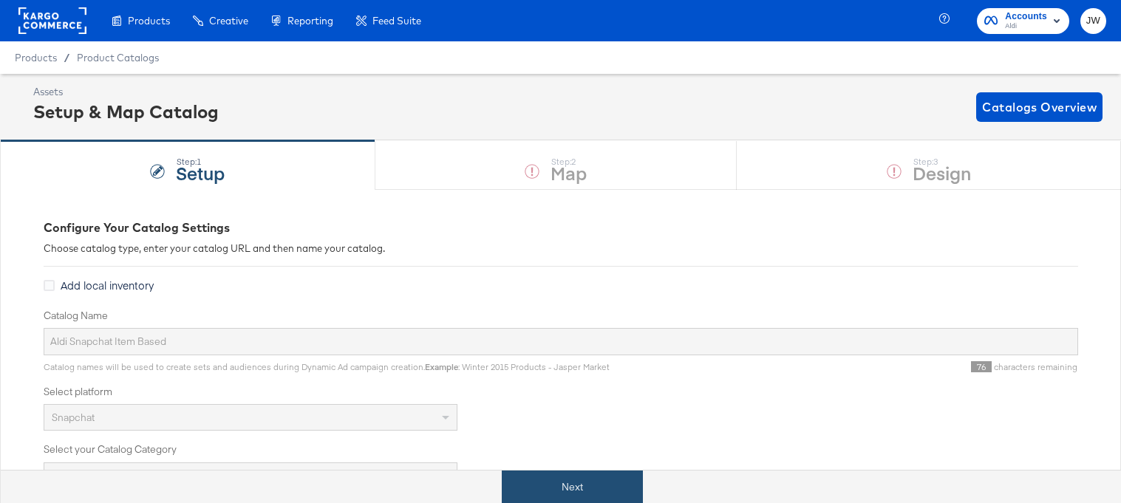
click at [543, 484] on button "Next" at bounding box center [572, 487] width 141 height 33
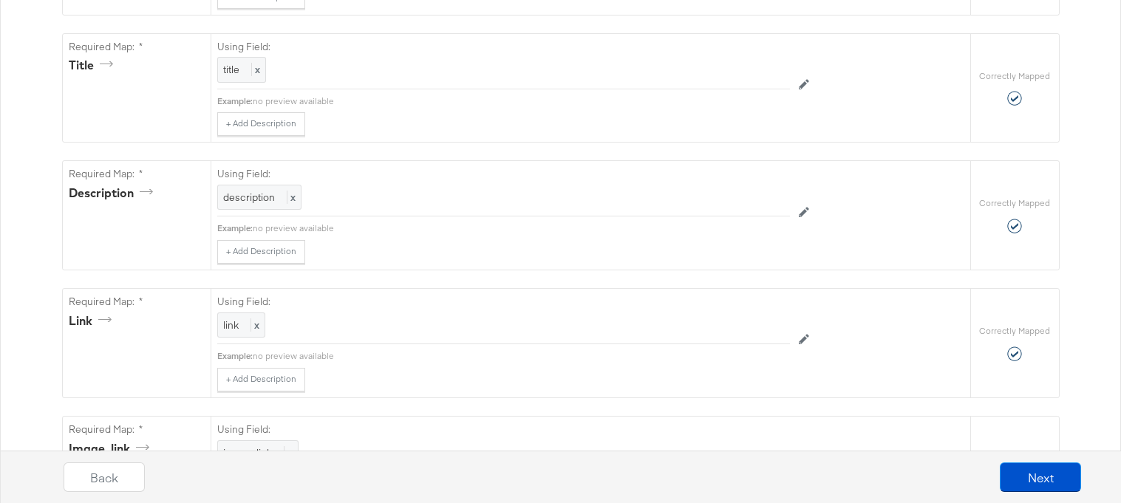
scroll to position [608, 0]
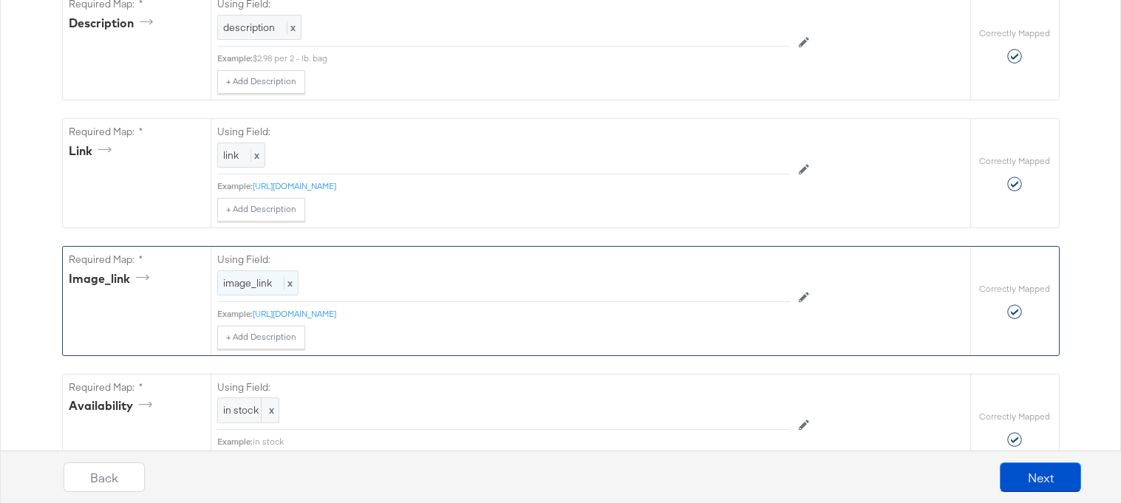
click at [253, 284] on span "image_link" at bounding box center [247, 282] width 49 height 13
click at [737, 288] on div at bounding box center [756, 285] width 55 height 22
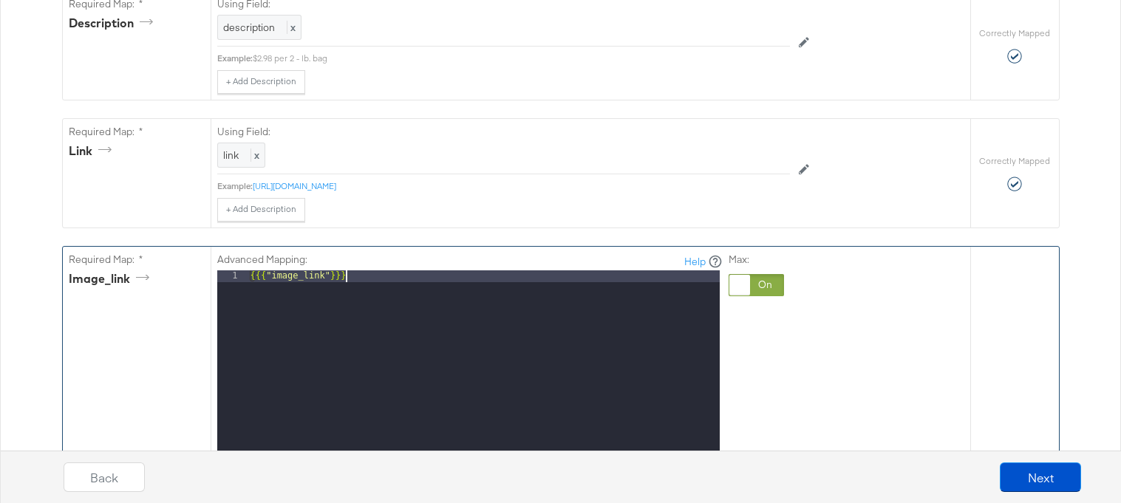
click at [605, 291] on div "{{{ "image_link" }}}" at bounding box center [484, 467] width 472 height 393
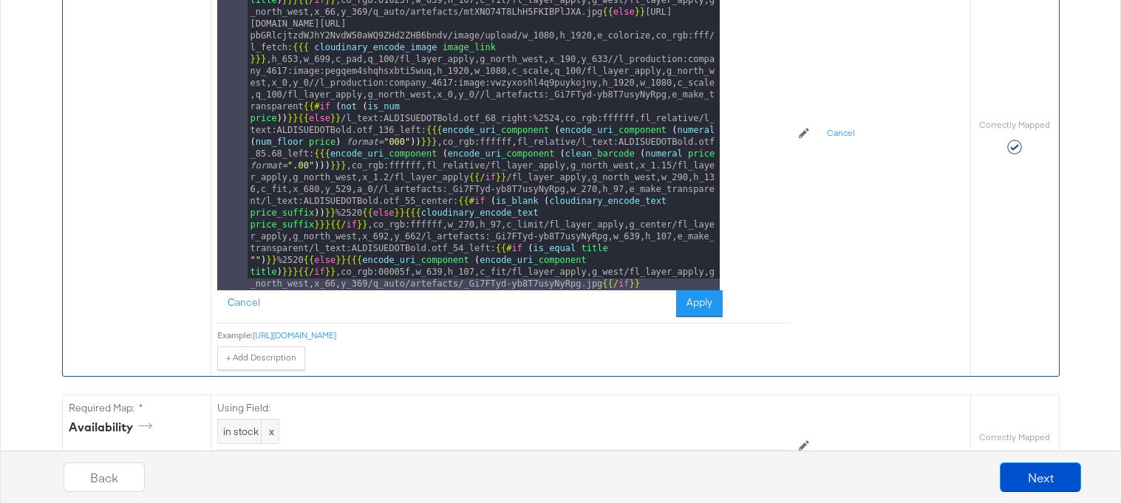
scroll to position [1147, 0]
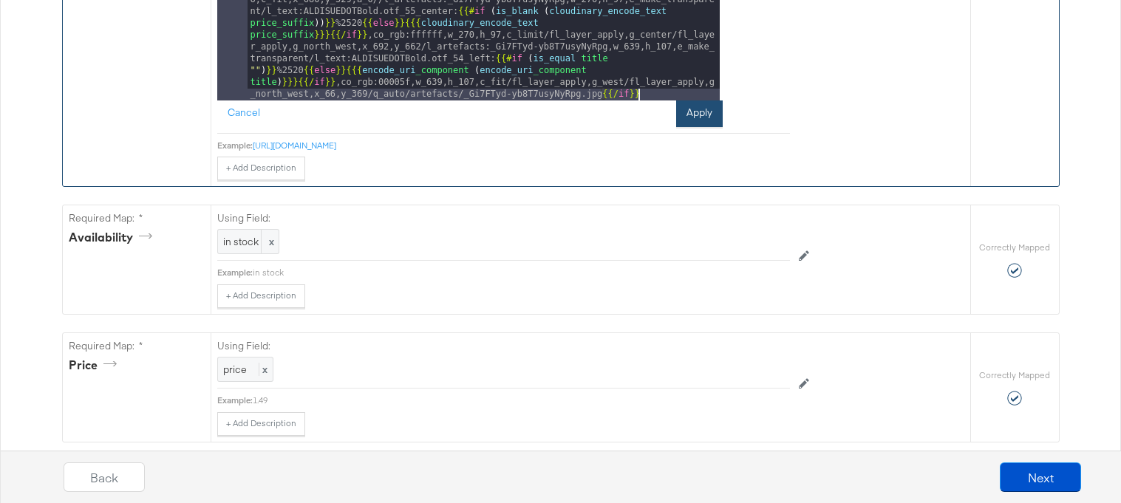
click at [698, 112] on button "Apply" at bounding box center [699, 114] width 47 height 27
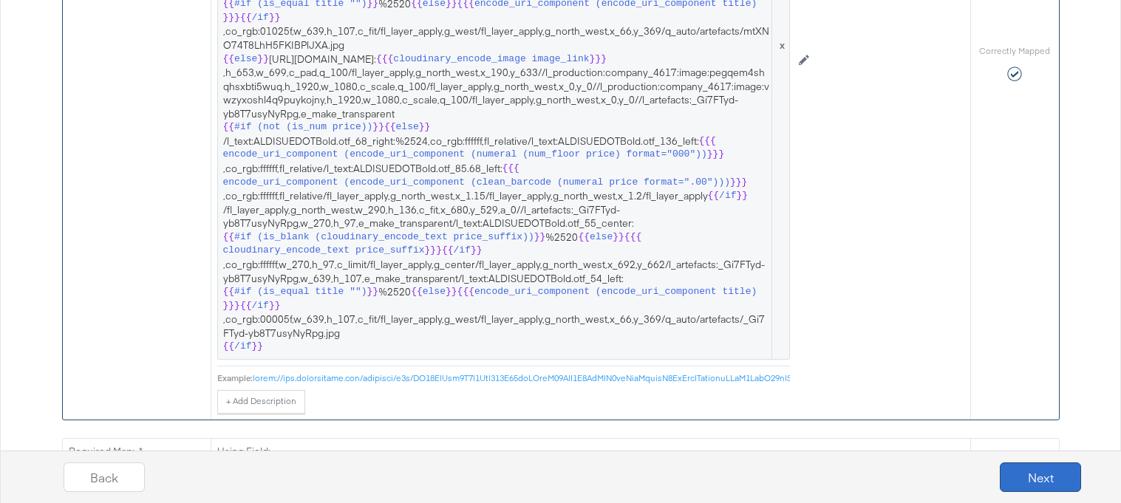
click at [1025, 485] on button "Next" at bounding box center [1040, 478] width 81 height 30
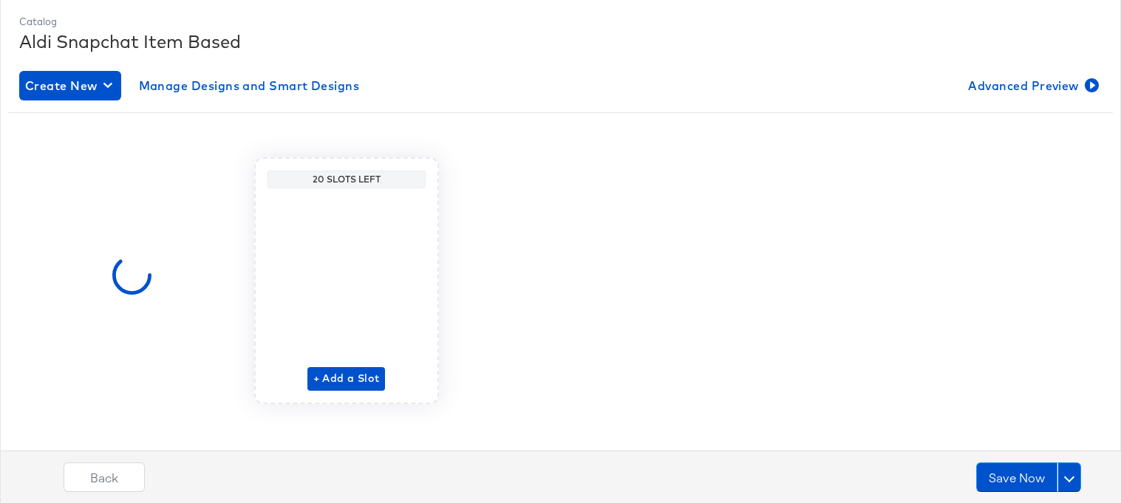
scroll to position [201, 0]
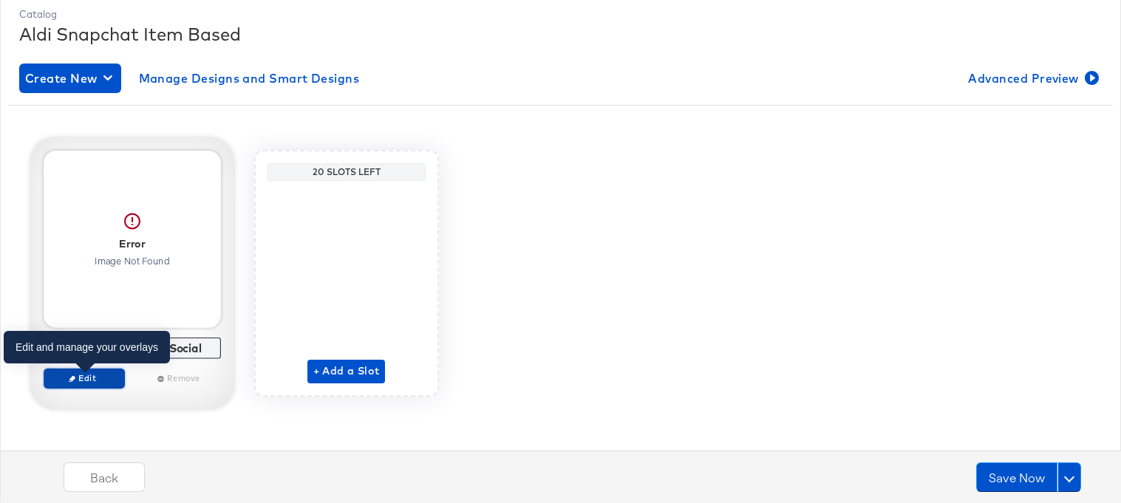
click at [103, 376] on span "Edit" at bounding box center [84, 378] width 68 height 11
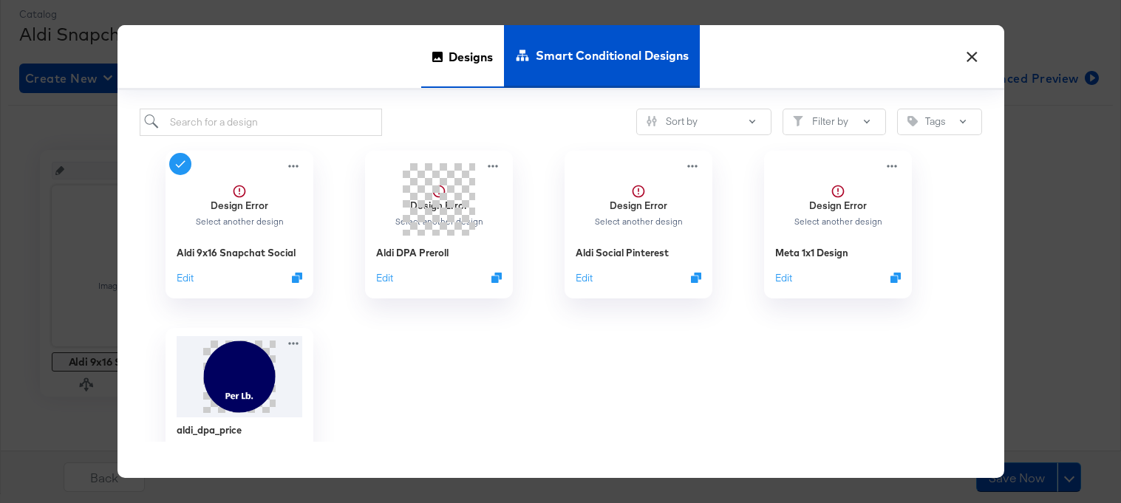
click at [474, 49] on span "Designs" at bounding box center [471, 56] width 44 height 65
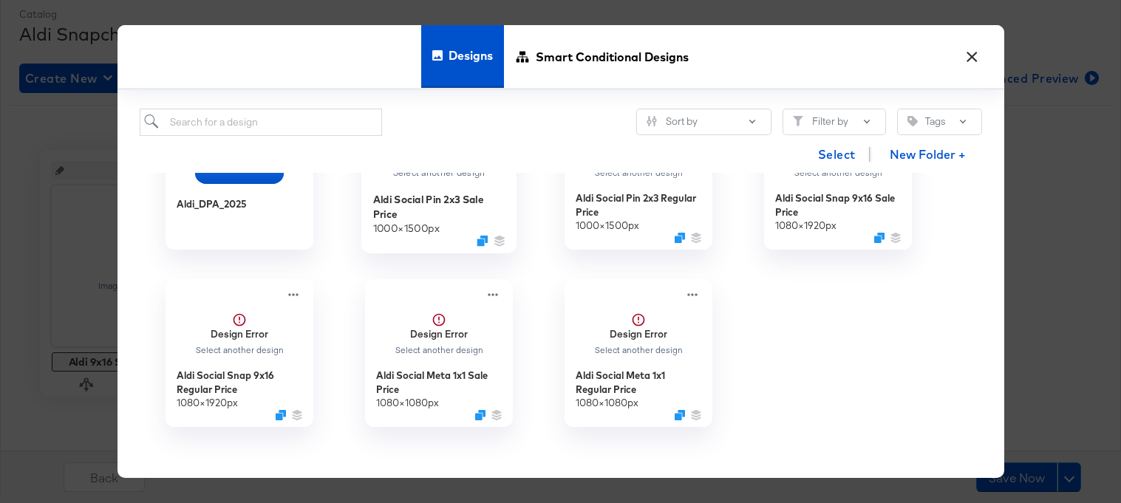
scroll to position [0, 0]
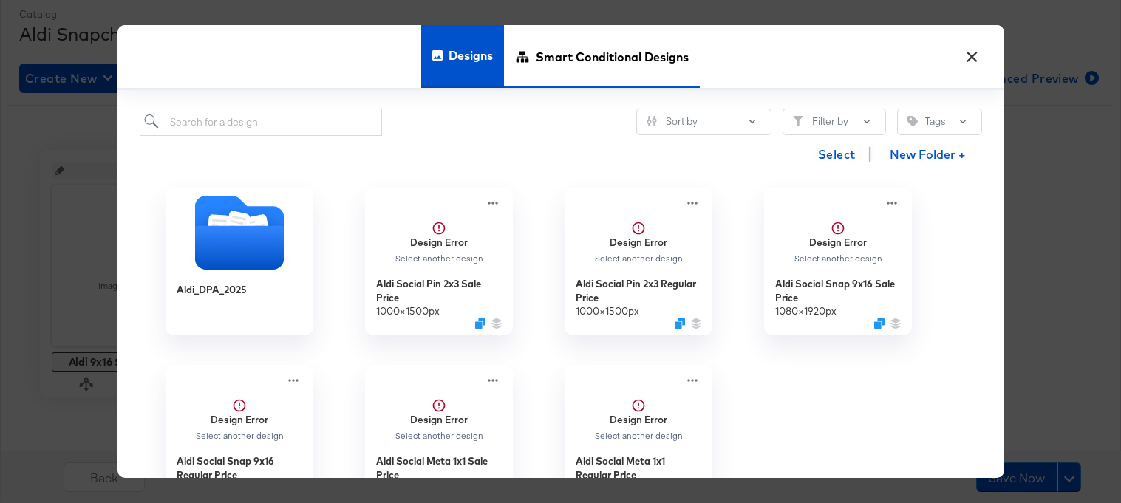
click at [523, 71] on div "Smart Conditional Designs" at bounding box center [602, 56] width 196 height 63
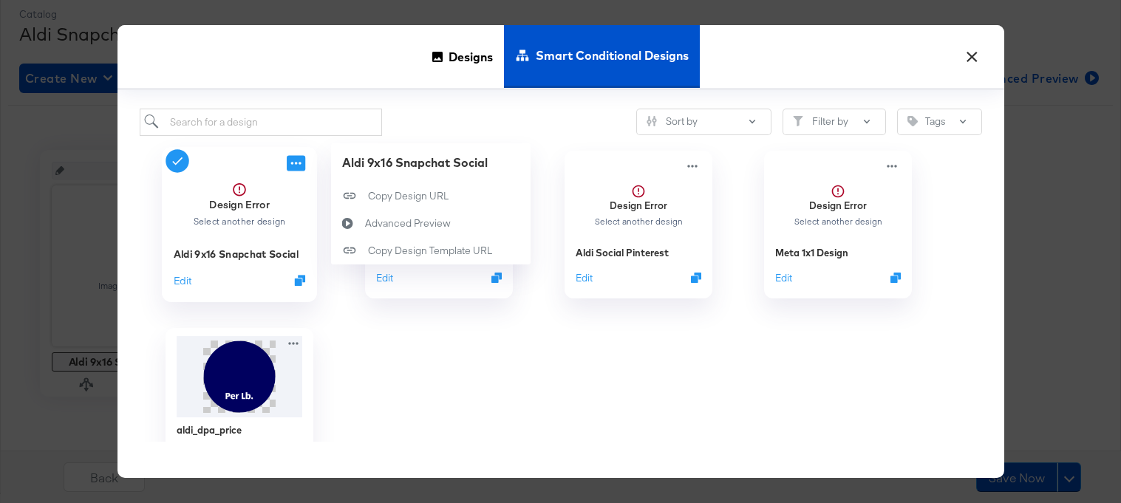
click at [301, 162] on icon at bounding box center [296, 163] width 18 height 16
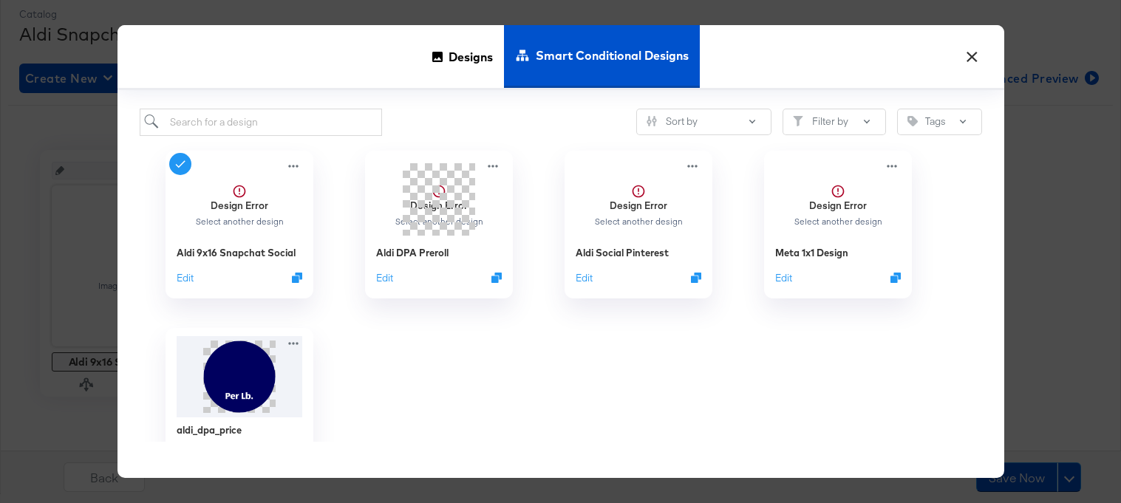
click at [414, 420] on div at bounding box center [439, 401] width 200 height 177
click at [458, 69] on span "Designs" at bounding box center [471, 56] width 44 height 65
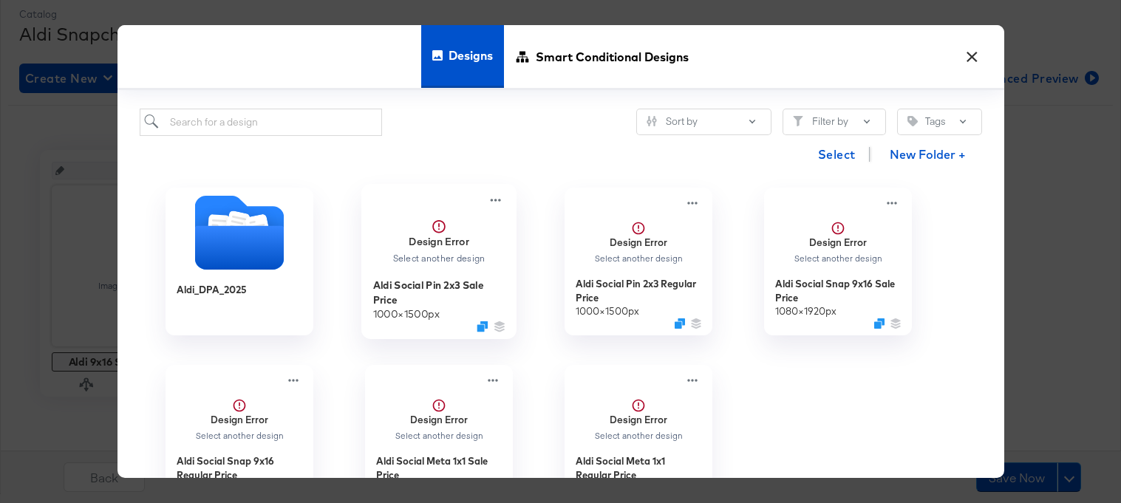
scroll to position [86, 0]
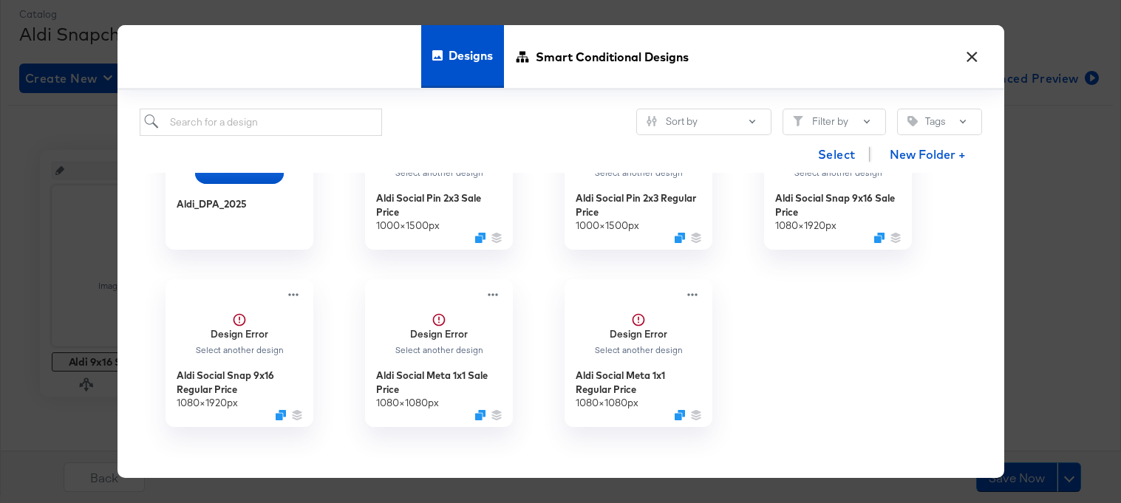
click at [975, 58] on button "×" at bounding box center [972, 53] width 27 height 27
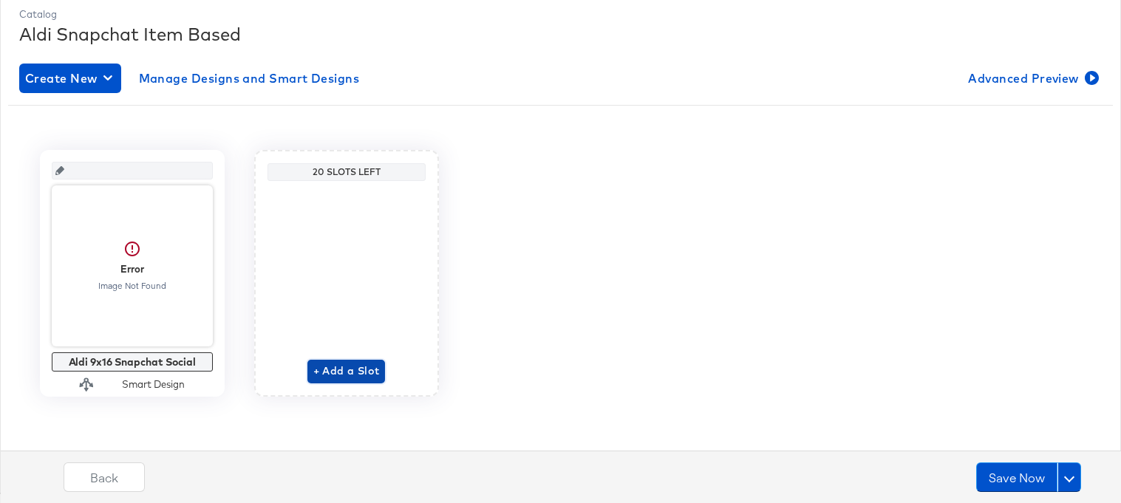
click at [338, 369] on span "+ Add a Slot" at bounding box center [346, 371] width 67 height 18
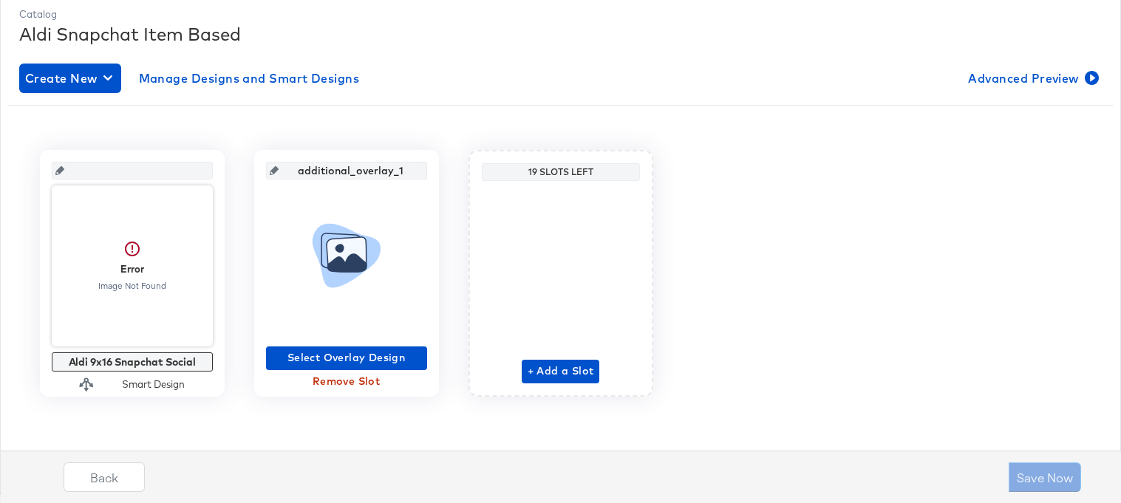
click at [332, 383] on span "Remove Slot" at bounding box center [346, 382] width 149 height 18
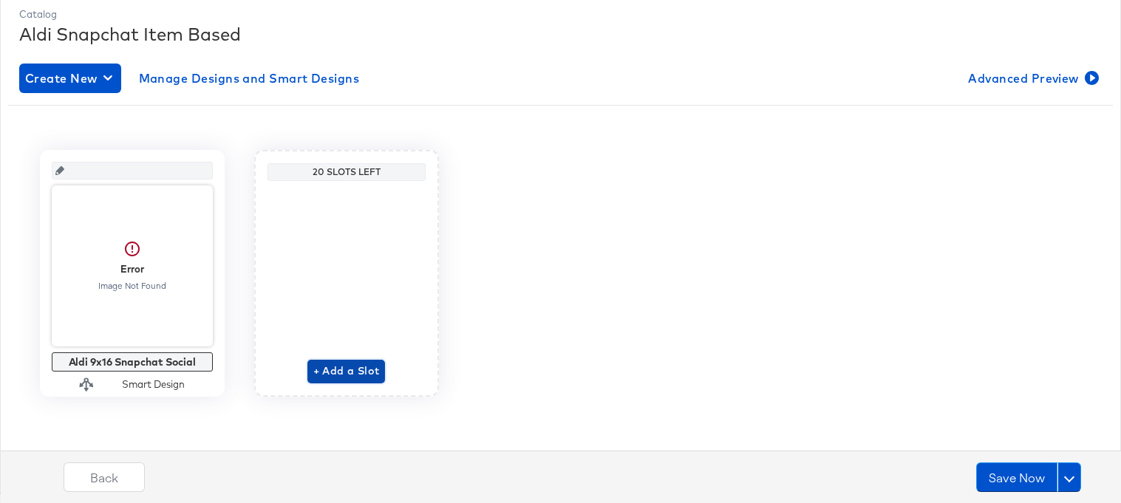
click at [339, 376] on span "+ Add a Slot" at bounding box center [346, 371] width 67 height 18
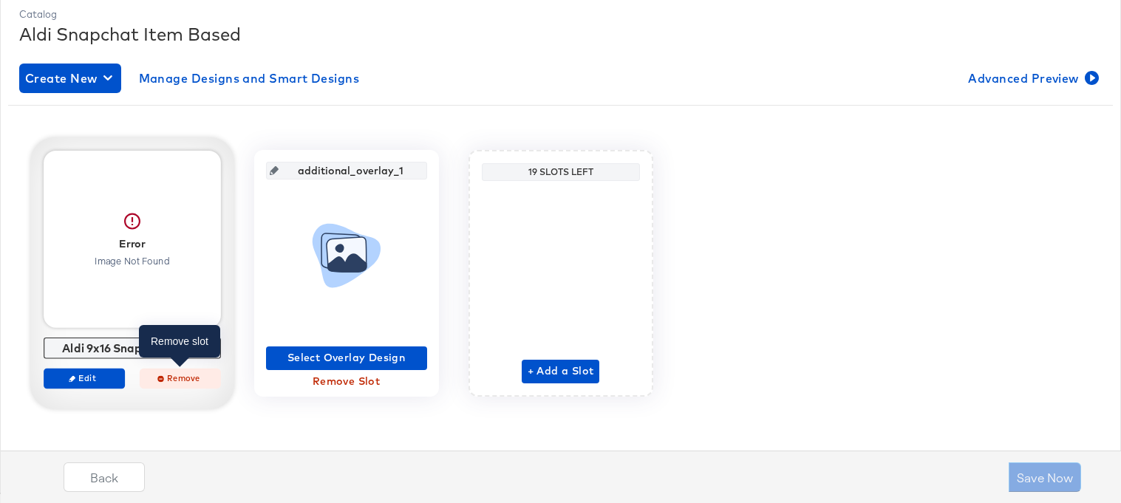
click at [191, 382] on span "Remove" at bounding box center [180, 378] width 68 height 11
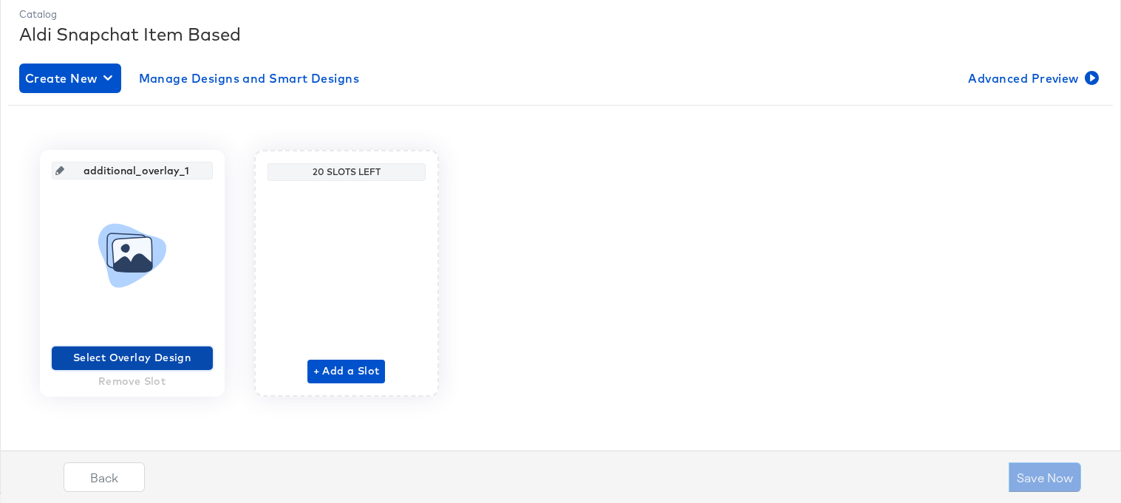
click at [179, 356] on span "Select Overlay Design" at bounding box center [132, 358] width 149 height 18
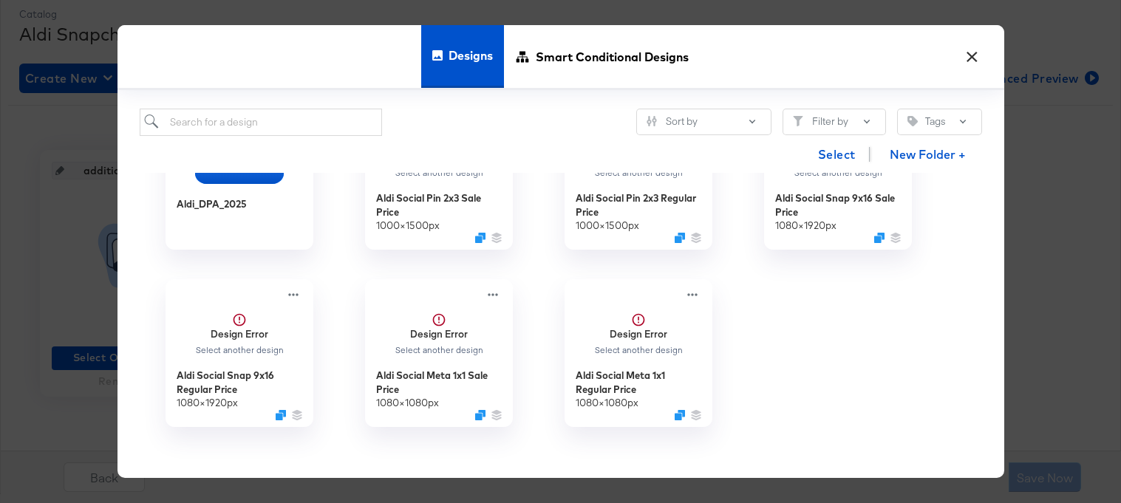
click at [976, 57] on button "×" at bounding box center [972, 53] width 27 height 27
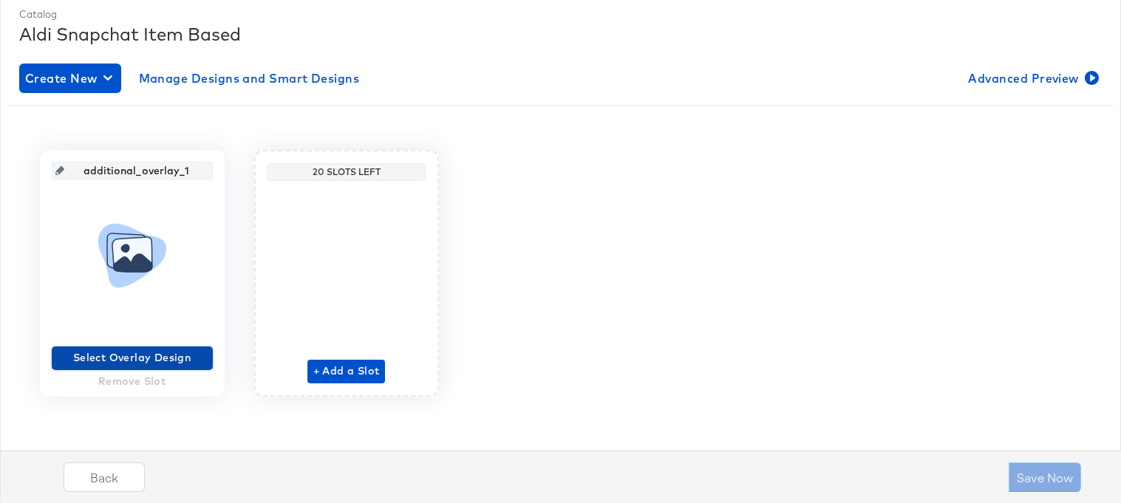
click at [141, 353] on span "Select Overlay Design" at bounding box center [132, 358] width 149 height 18
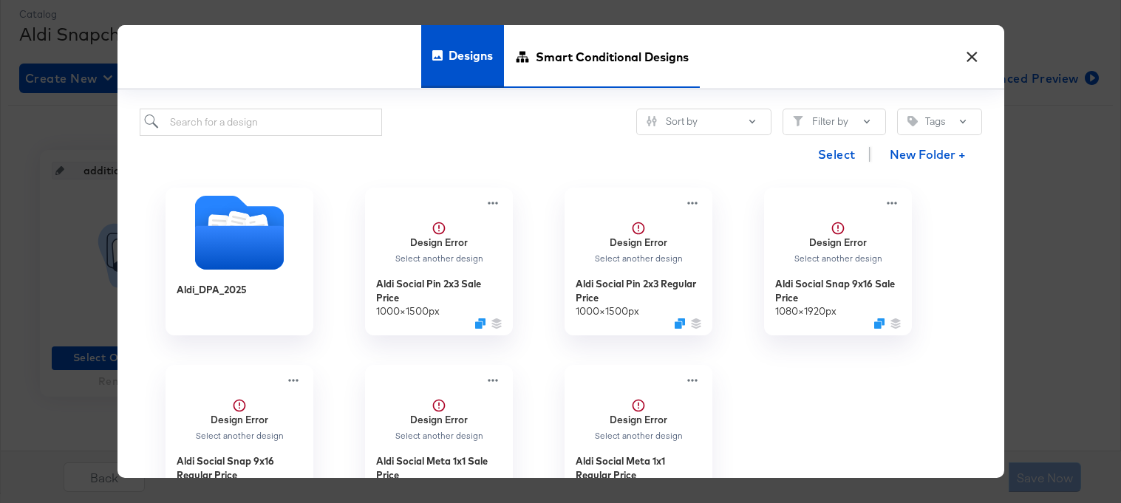
click at [605, 58] on span "Smart Conditional Designs" at bounding box center [612, 56] width 153 height 65
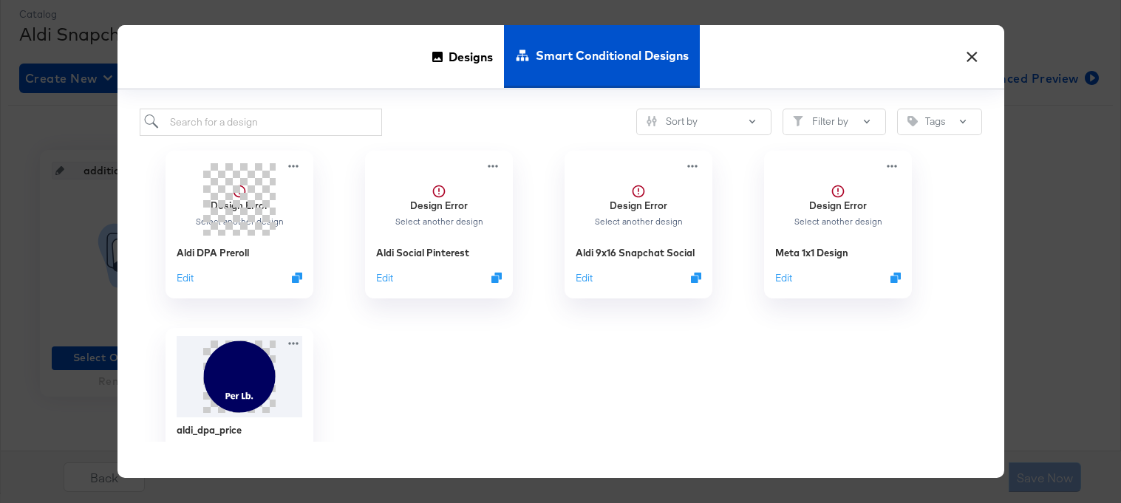
click at [968, 56] on button "×" at bounding box center [972, 53] width 27 height 27
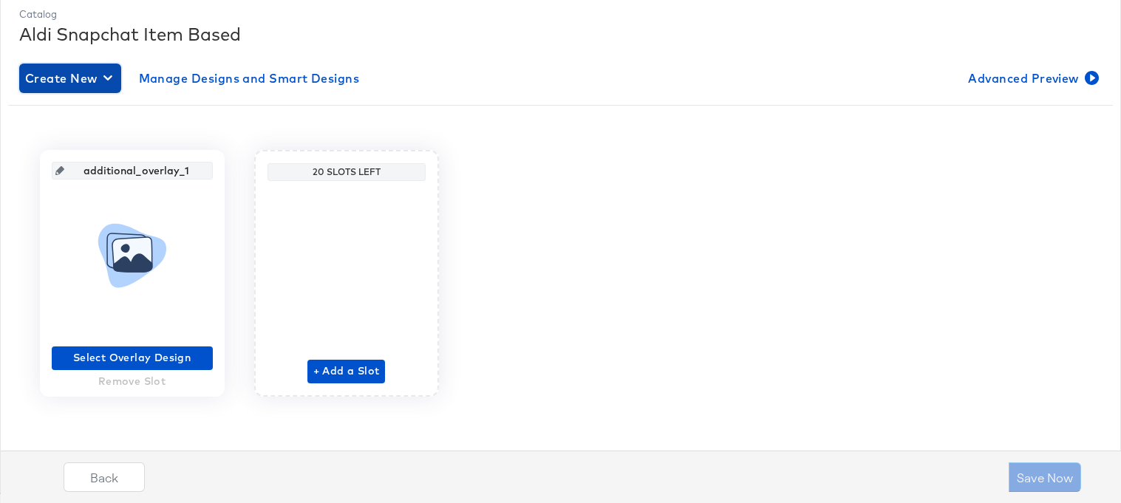
click at [49, 86] on span "Create New" at bounding box center [70, 78] width 90 height 21
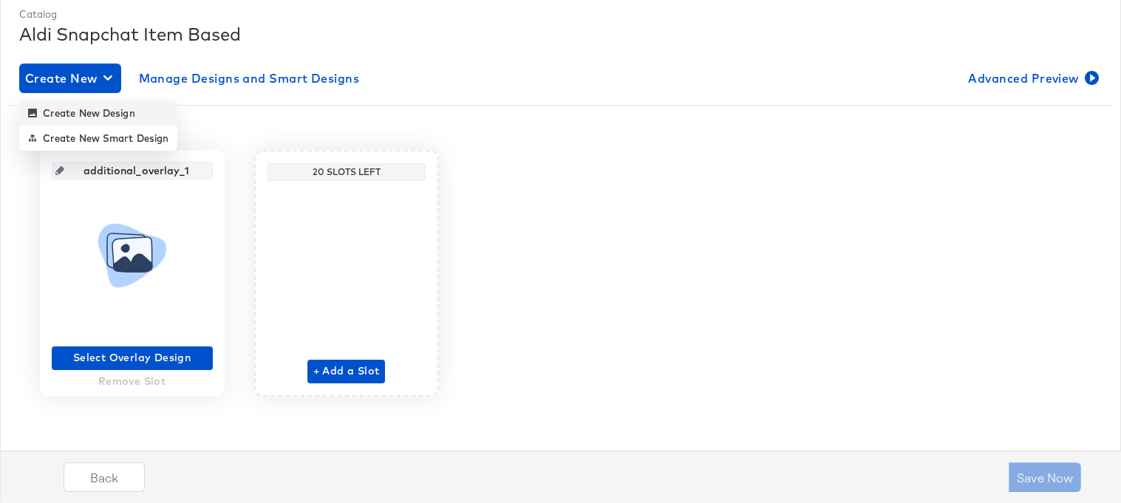
click at [75, 108] on div "Create New Design" at bounding box center [81, 113] width 107 height 12
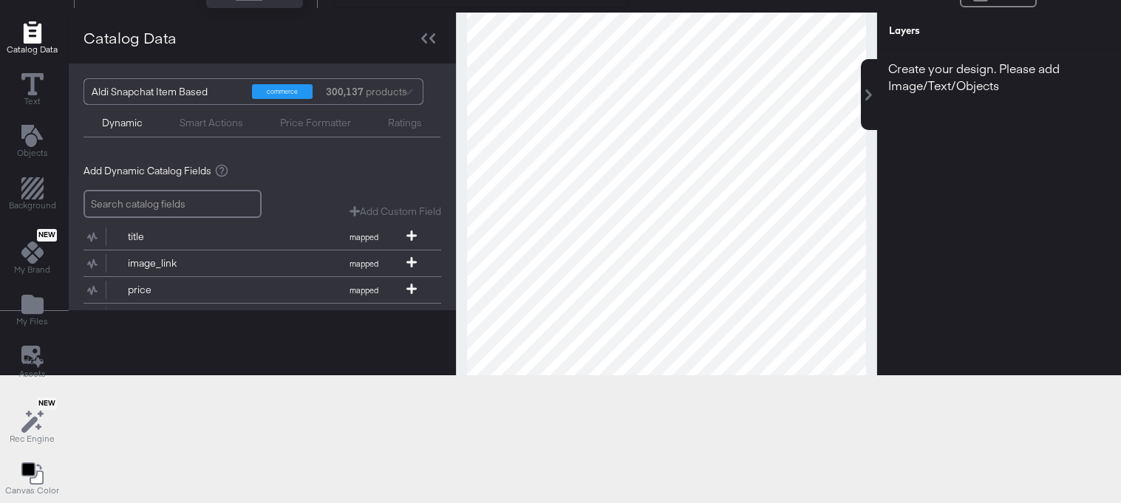
scroll to position [164, 0]
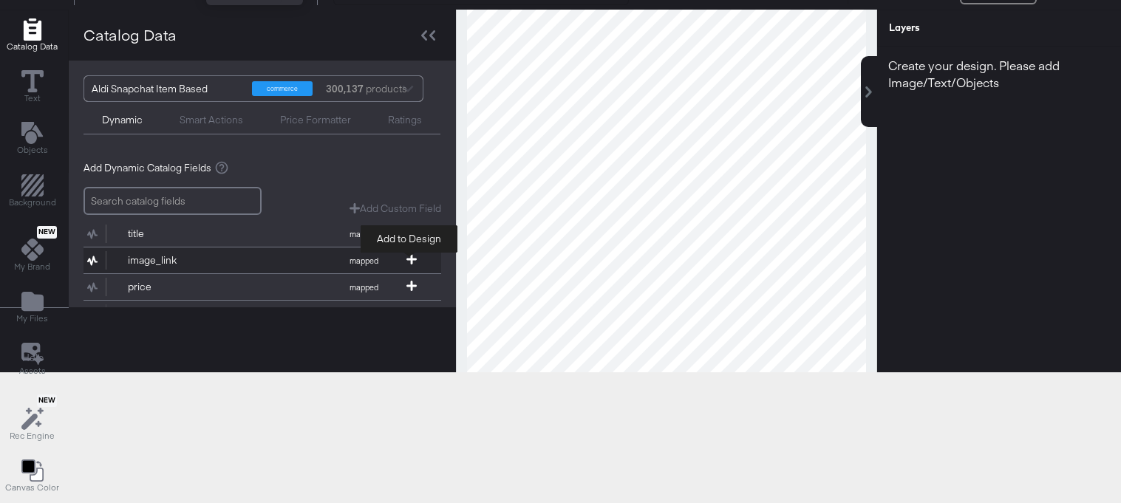
click at [410, 259] on icon at bounding box center [412, 259] width 10 height 10
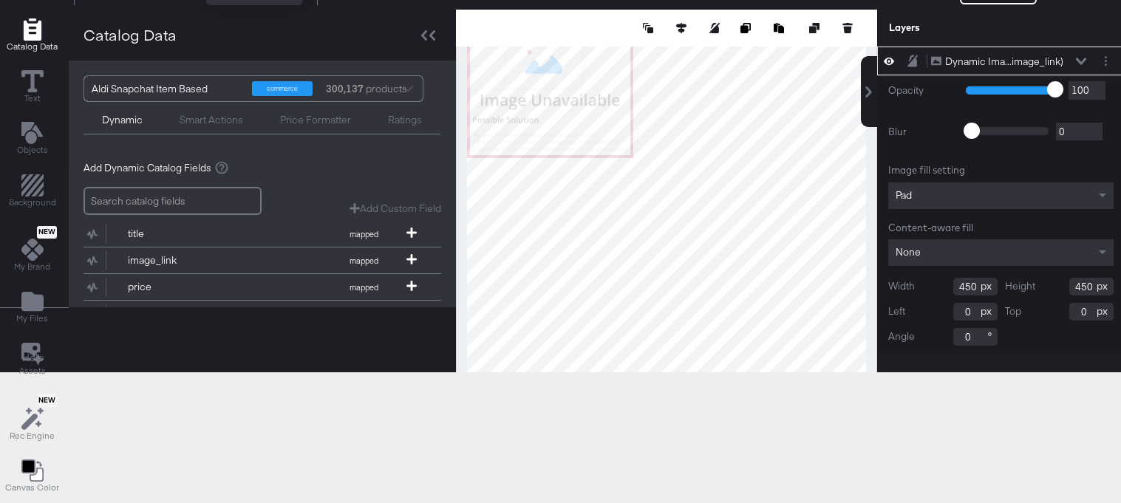
click at [907, 339] on html "Products Products Product Catalogs Enhance Your Product Catalog, Map Them to Pu…" at bounding box center [560, 87] width 1121 height 503
type input "1139"
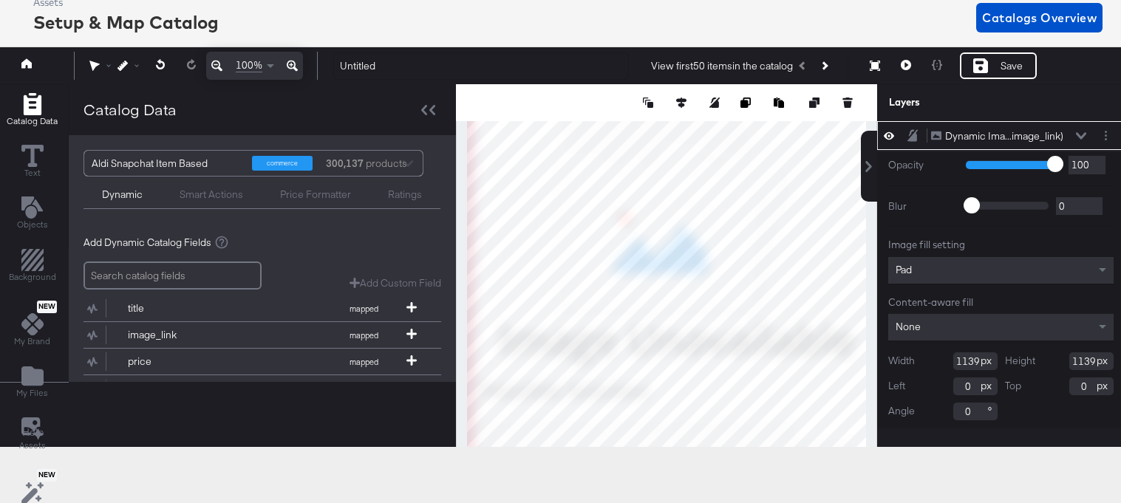
scroll to position [98, 0]
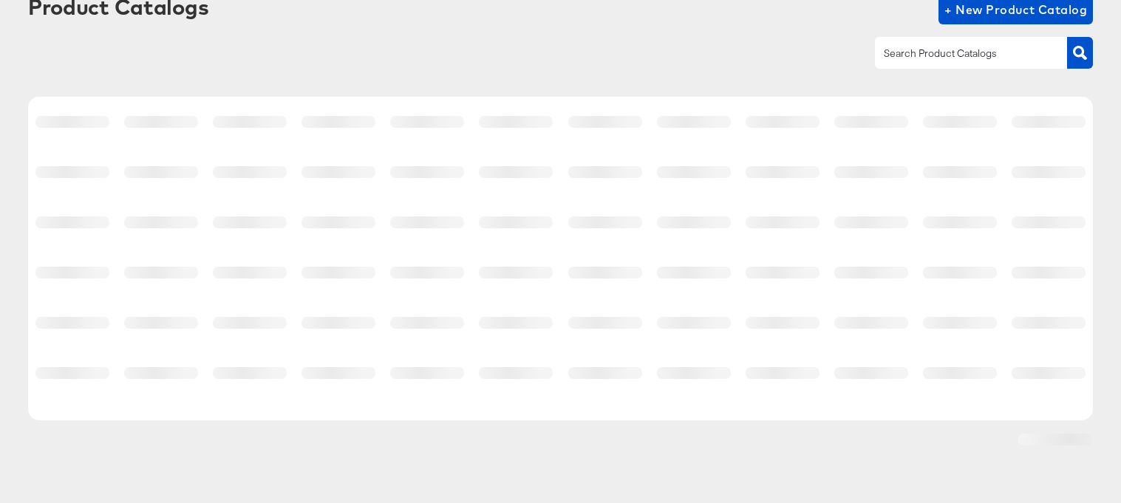
scroll to position [94, 0]
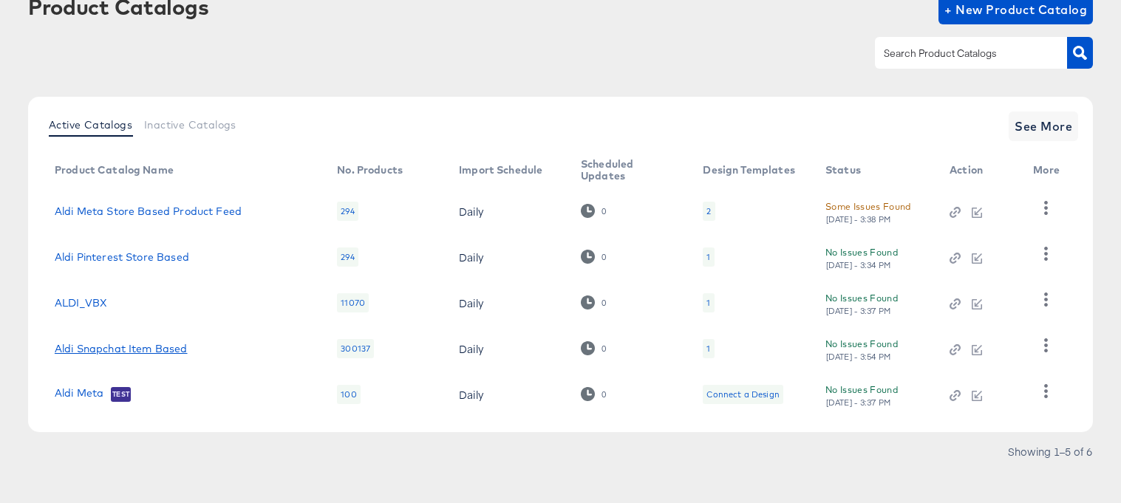
click at [81, 343] on link "Aldi Snapchat Item Based" at bounding box center [121, 349] width 133 height 12
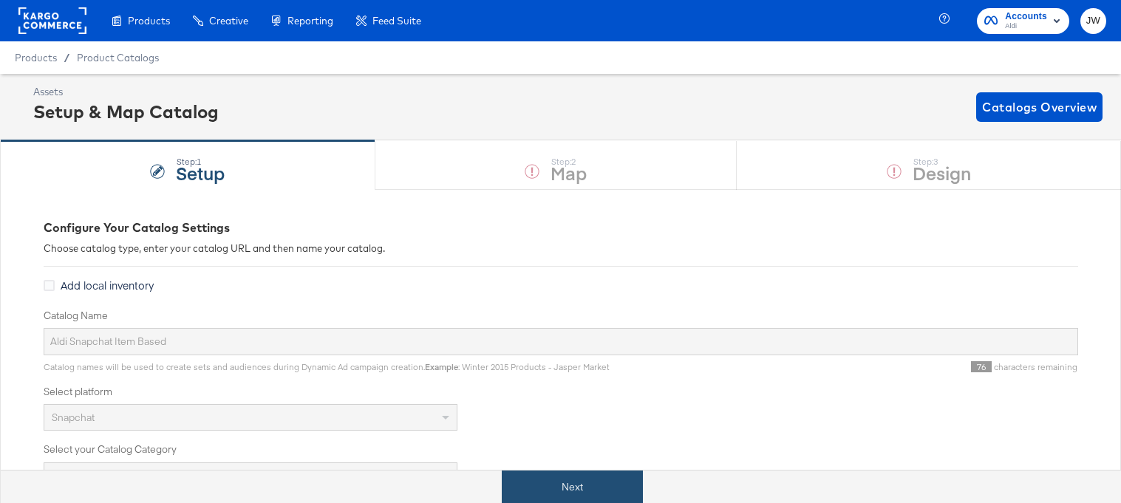
click at [540, 478] on button "Next" at bounding box center [572, 487] width 141 height 33
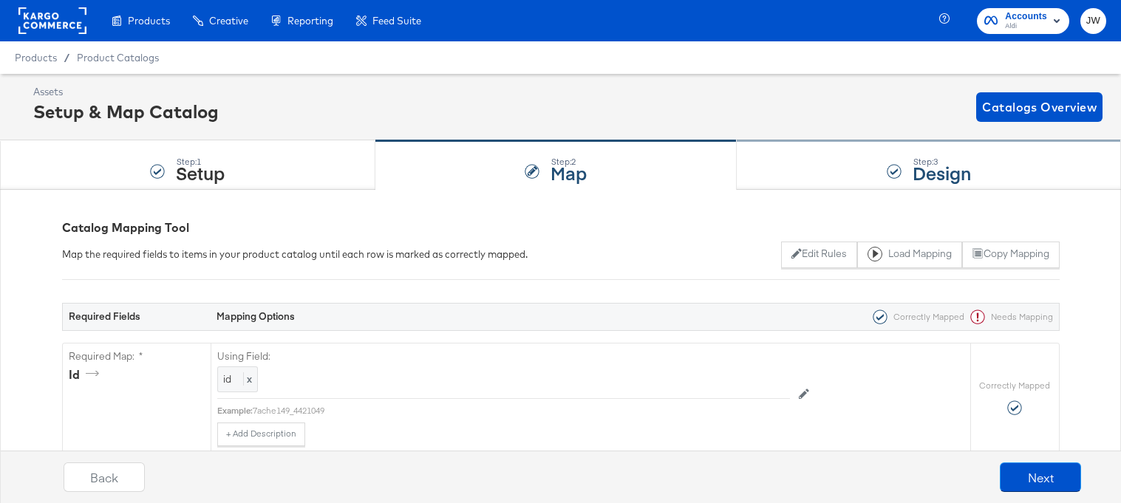
click at [806, 166] on div "Step: 3 Design" at bounding box center [929, 165] width 384 height 49
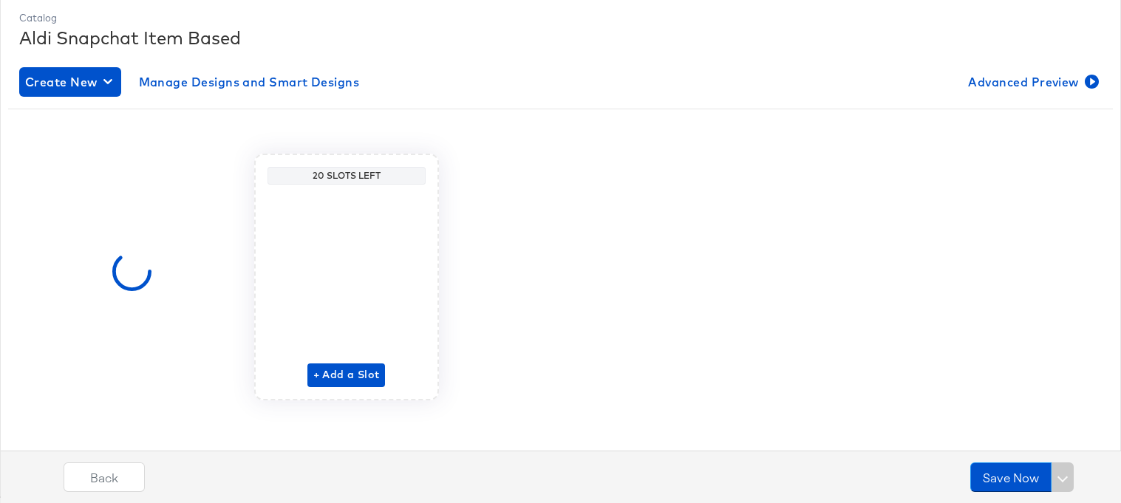
scroll to position [201, 0]
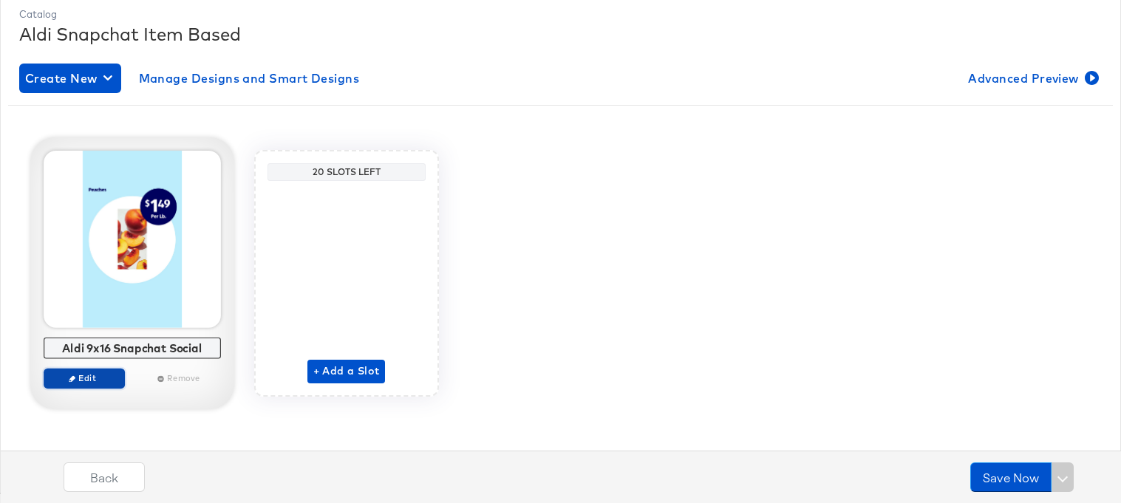
click at [97, 378] on span "Edit" at bounding box center [84, 378] width 68 height 11
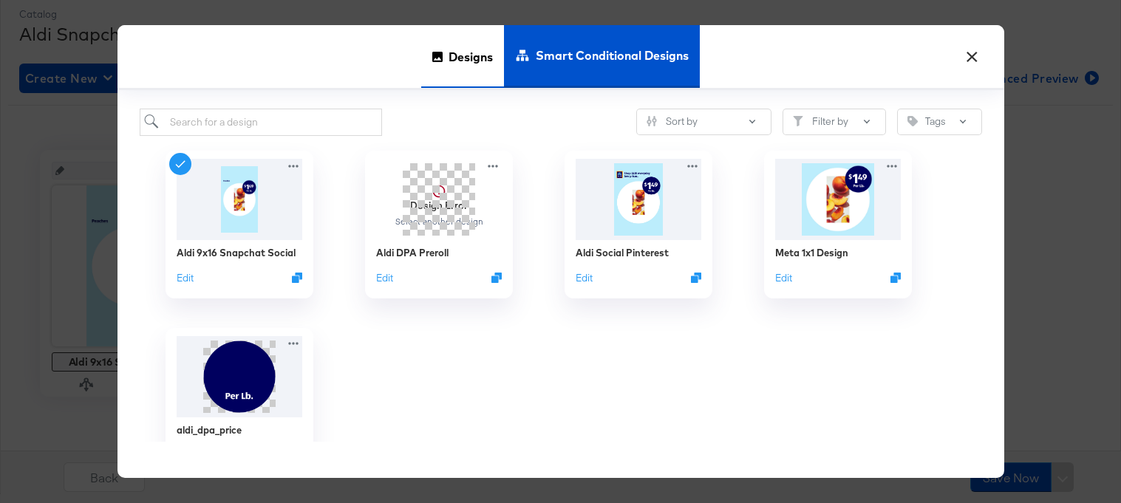
click at [481, 56] on span "Designs" at bounding box center [471, 56] width 44 height 65
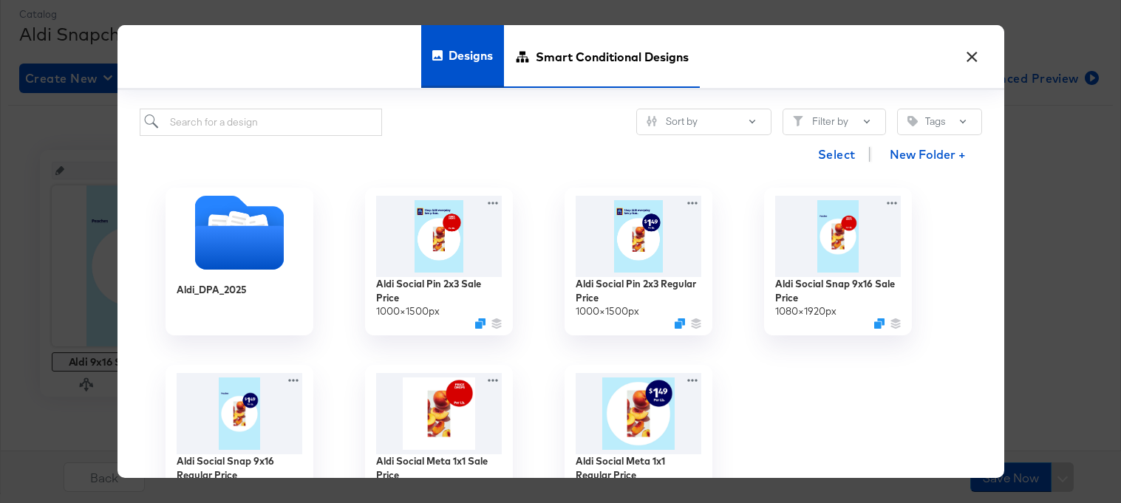
click at [571, 51] on span "Smart Conditional Designs" at bounding box center [612, 56] width 153 height 65
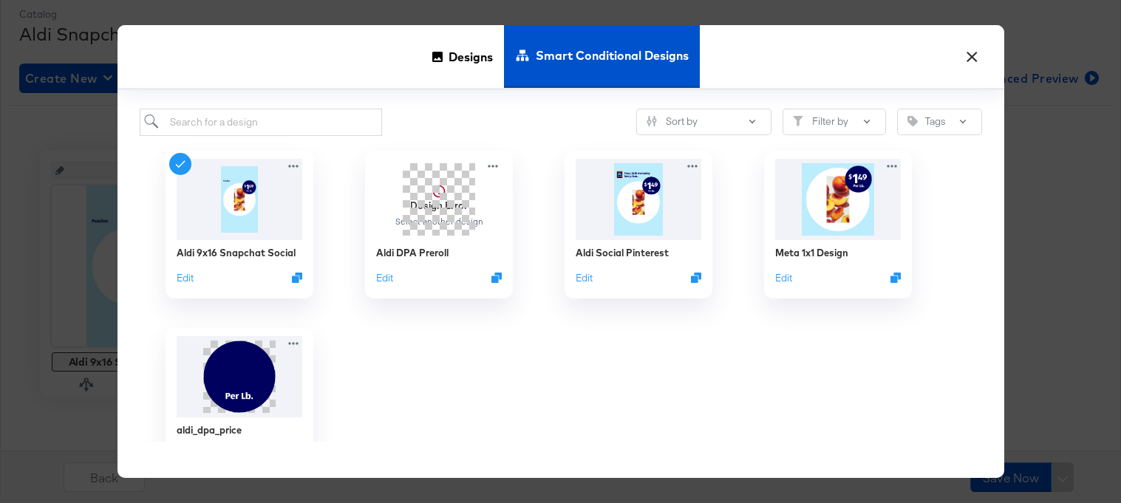
click at [971, 61] on button "×" at bounding box center [972, 53] width 27 height 27
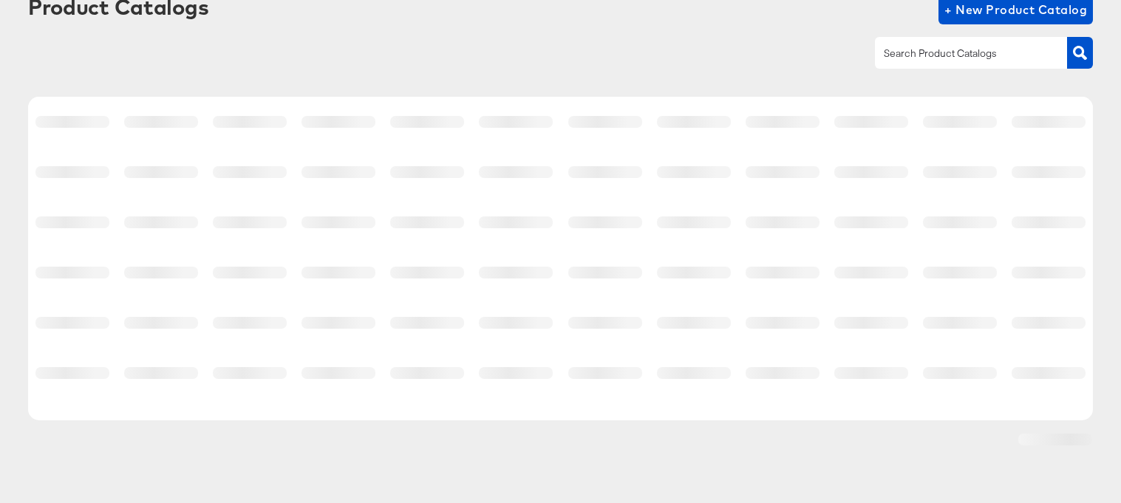
scroll to position [94, 0]
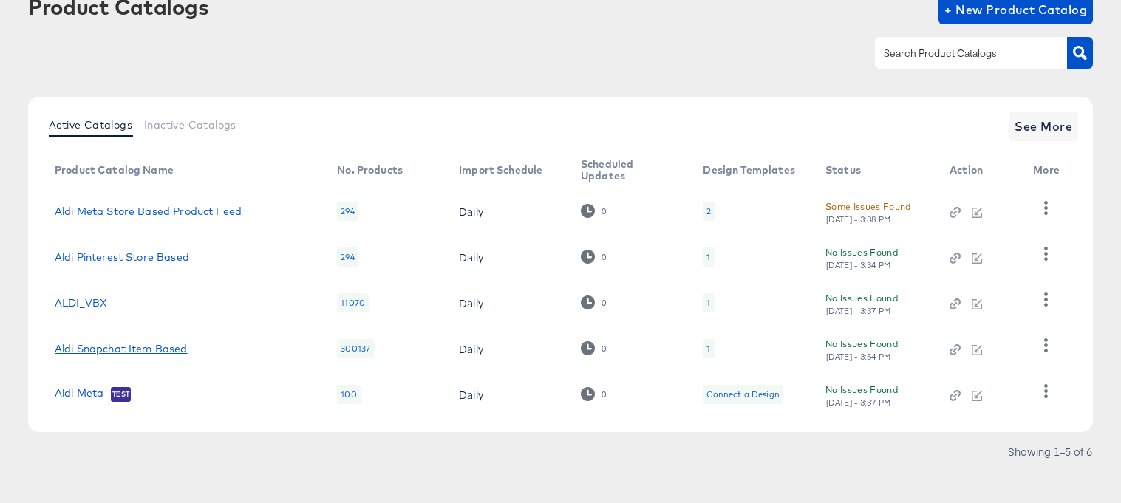
click at [111, 353] on link "Aldi Snapchat Item Based" at bounding box center [121, 349] width 133 height 12
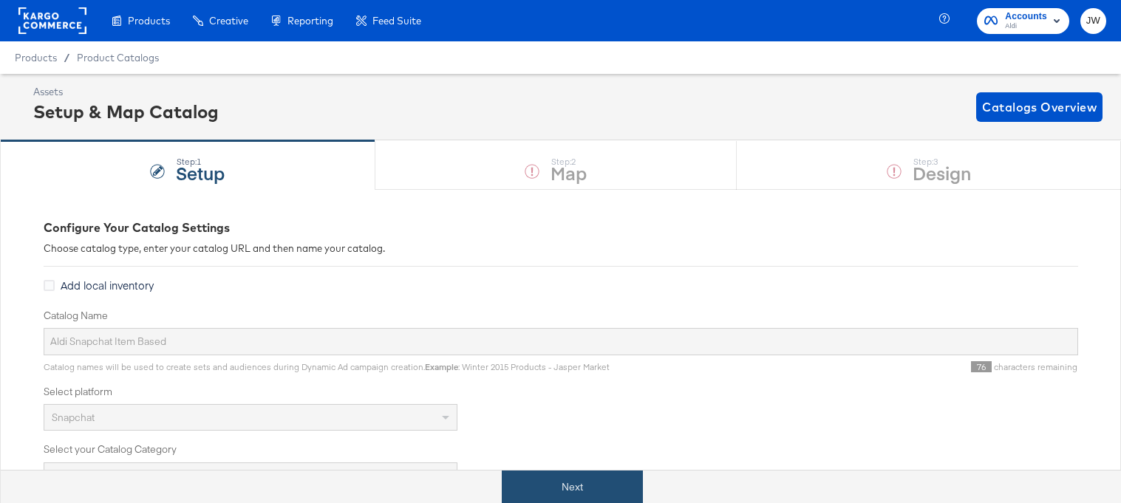
click at [565, 480] on button "Next" at bounding box center [572, 487] width 141 height 33
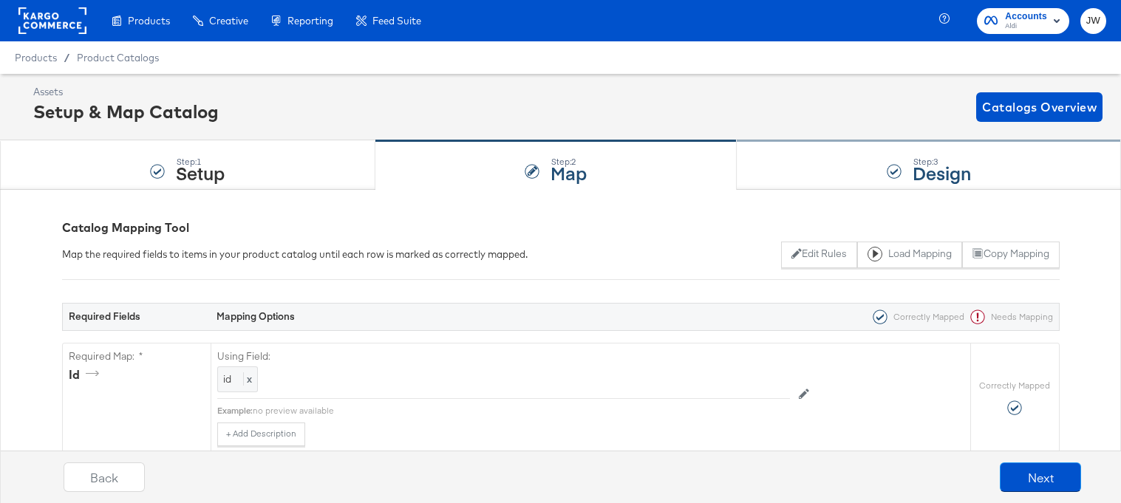
click at [769, 174] on div "Step: 3 Design" at bounding box center [929, 165] width 384 height 49
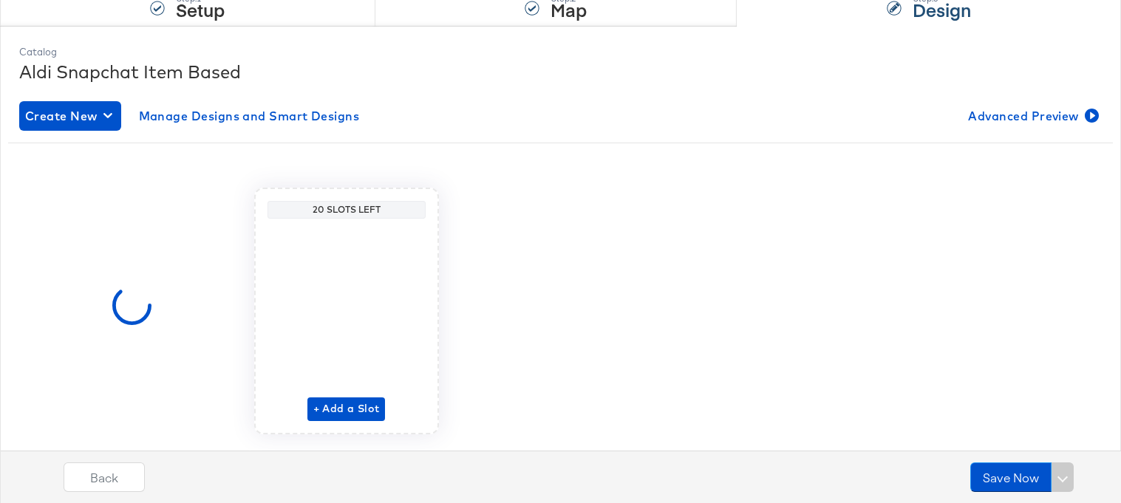
scroll to position [201, 0]
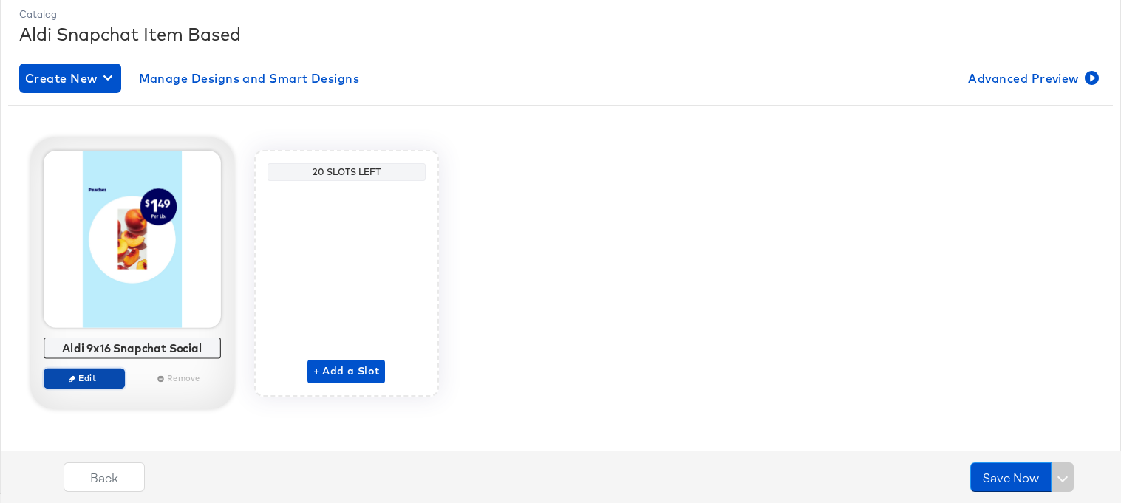
click at [105, 374] on span "Edit" at bounding box center [84, 378] width 68 height 11
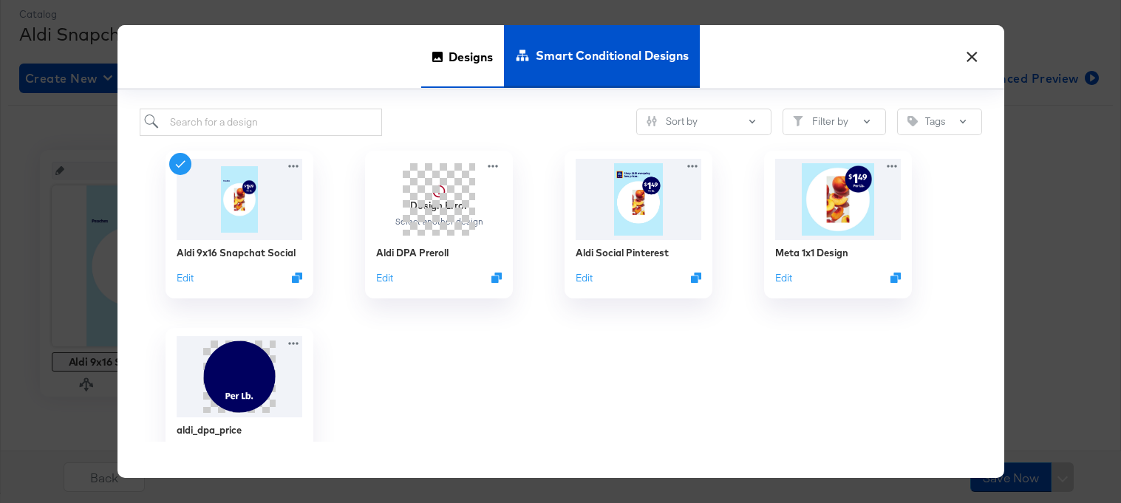
click at [455, 45] on span "Designs" at bounding box center [471, 56] width 44 height 65
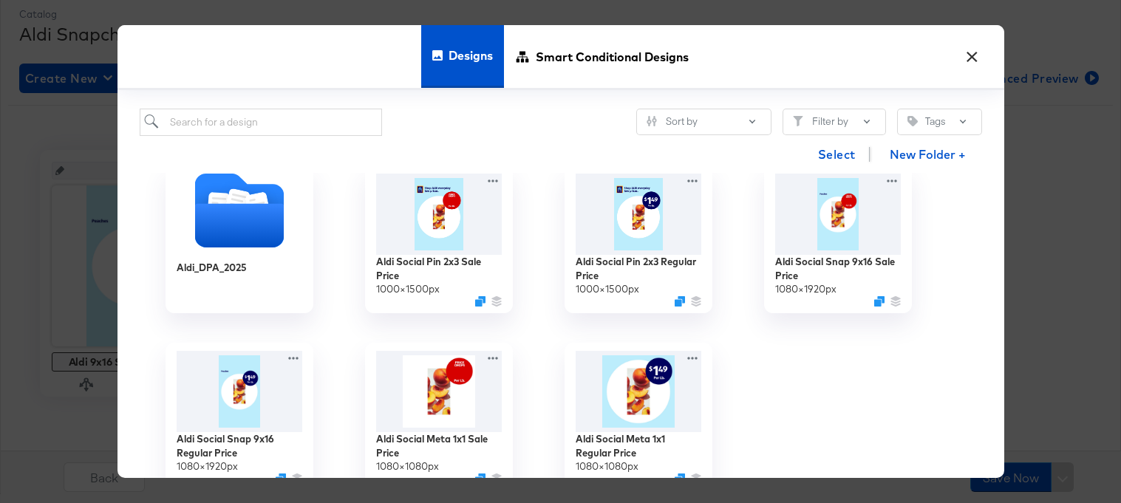
scroll to position [12, 0]
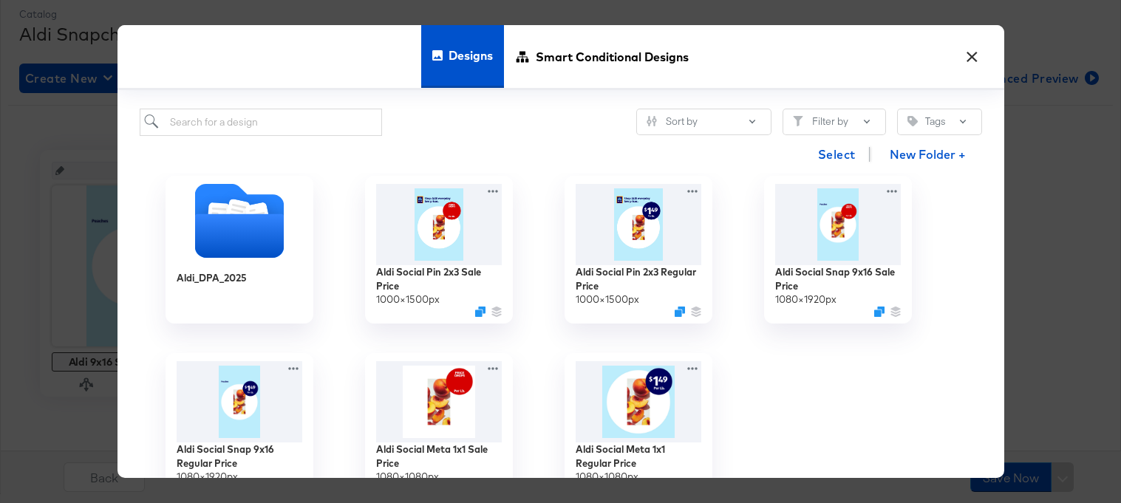
click at [971, 55] on button "×" at bounding box center [972, 53] width 27 height 27
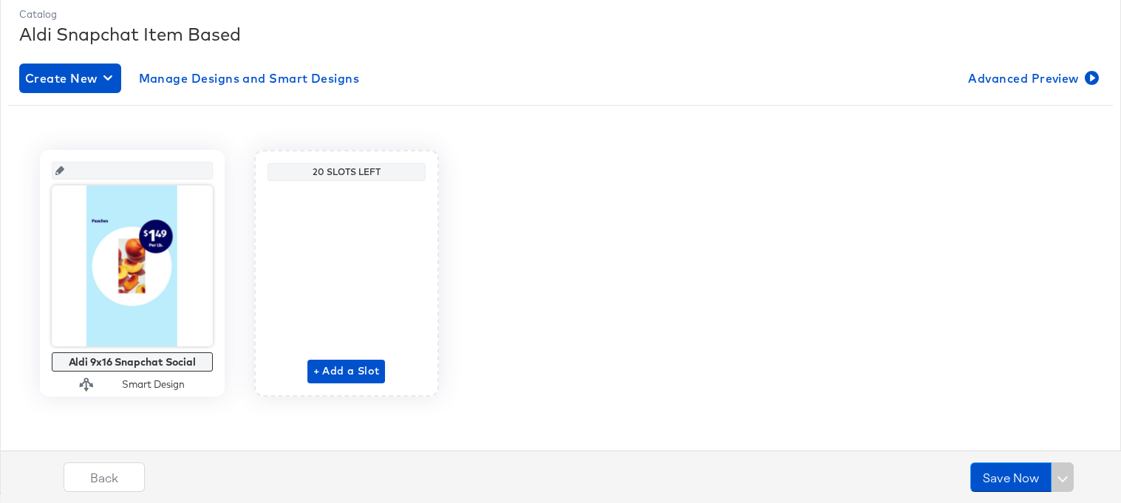
scroll to position [94, 0]
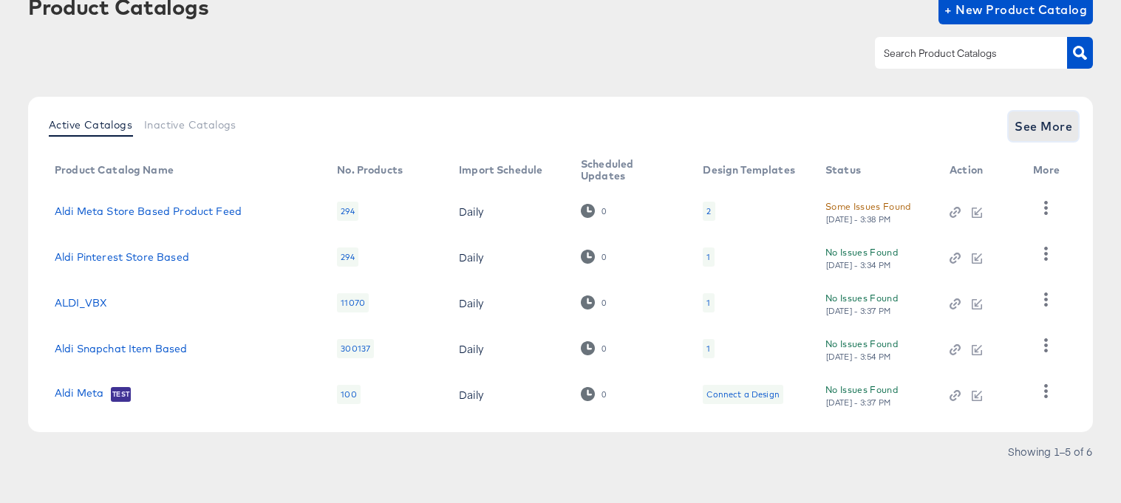
click at [1057, 137] on button "See More" at bounding box center [1043, 127] width 69 height 30
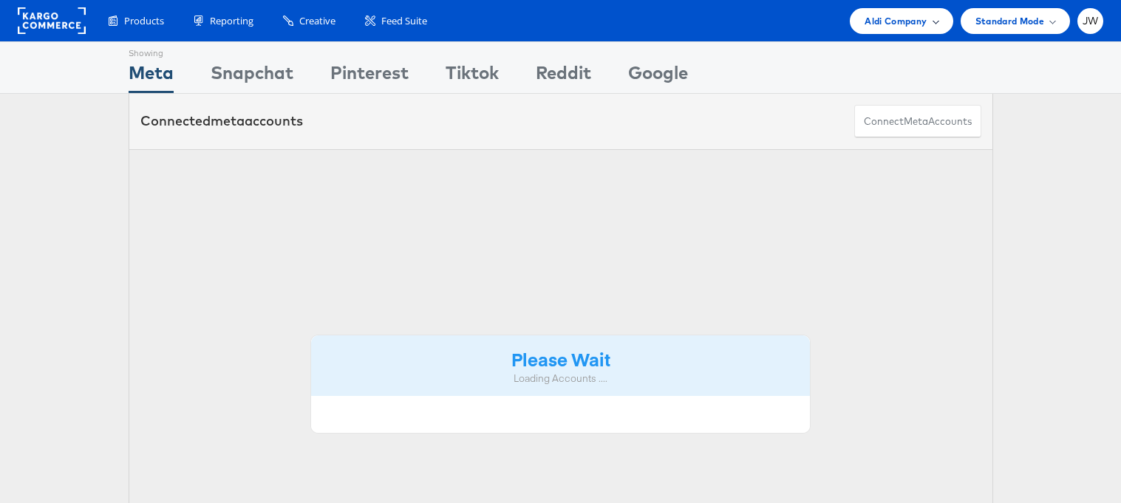
click at [884, 26] on span "Aldi Company" at bounding box center [896, 21] width 62 height 16
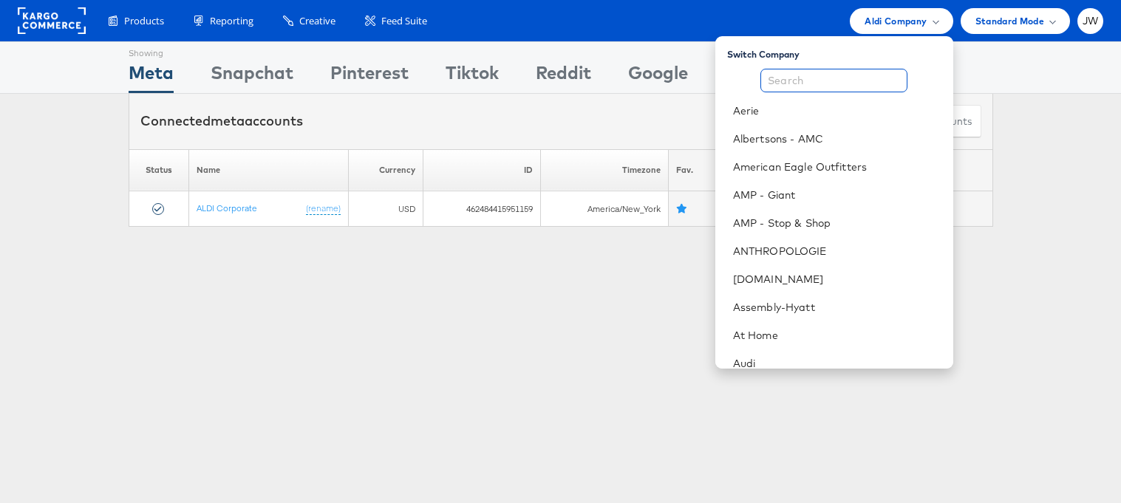
click at [868, 78] on input "text" at bounding box center [834, 81] width 147 height 24
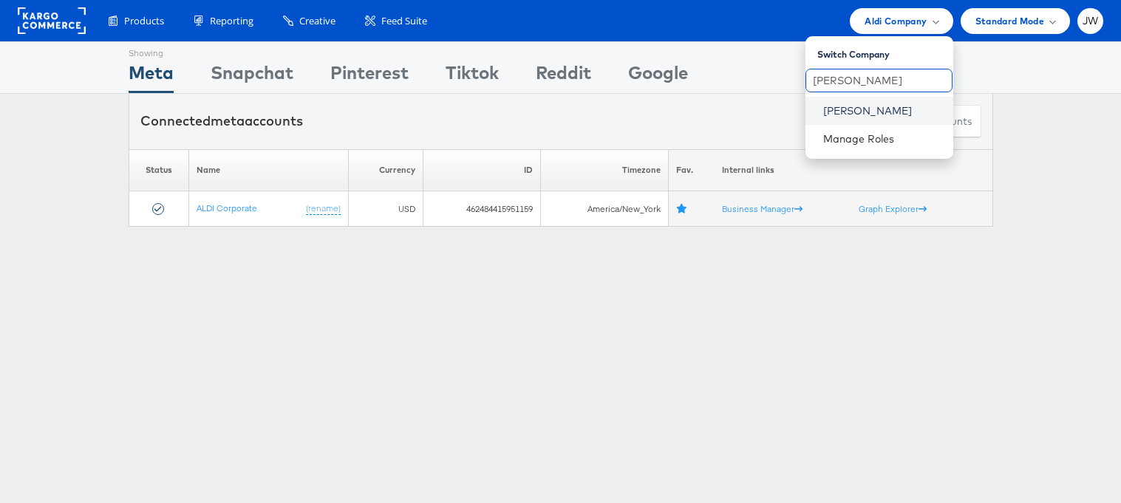
type input "[PERSON_NAME]"
click at [866, 113] on link "Lowe's" at bounding box center [882, 110] width 118 height 15
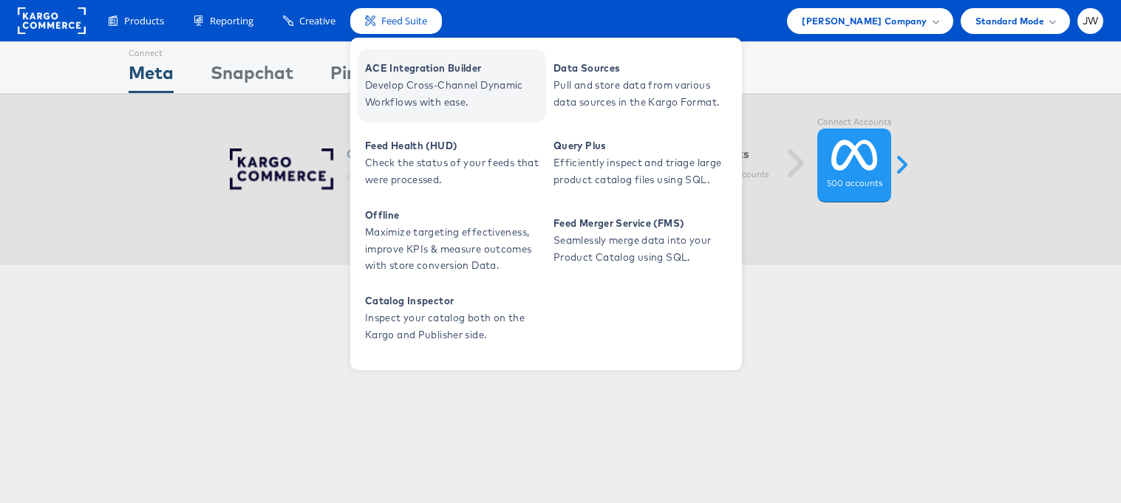
click at [438, 74] on span "ACE Integration Builder" at bounding box center [453, 68] width 177 height 17
